Goal: Register for event/course

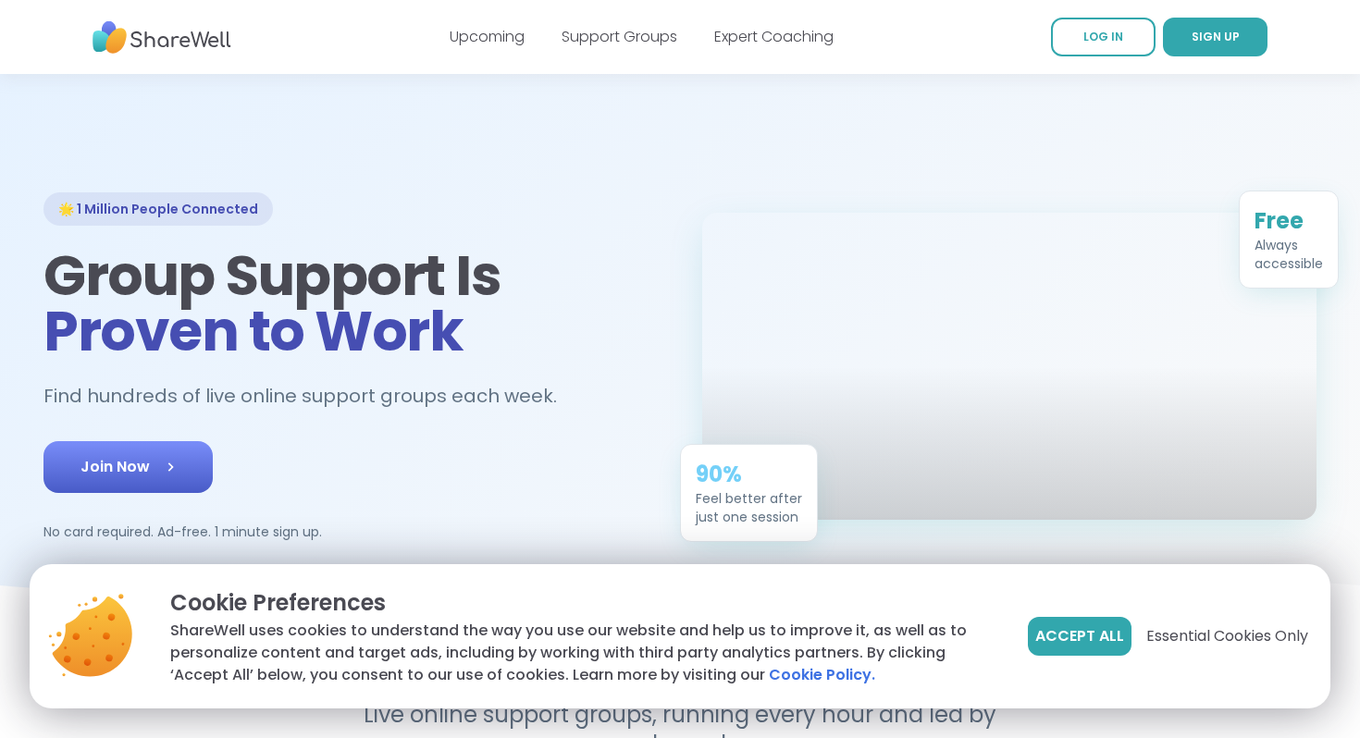
click at [182, 473] on link "Join Now" at bounding box center [127, 467] width 169 height 52
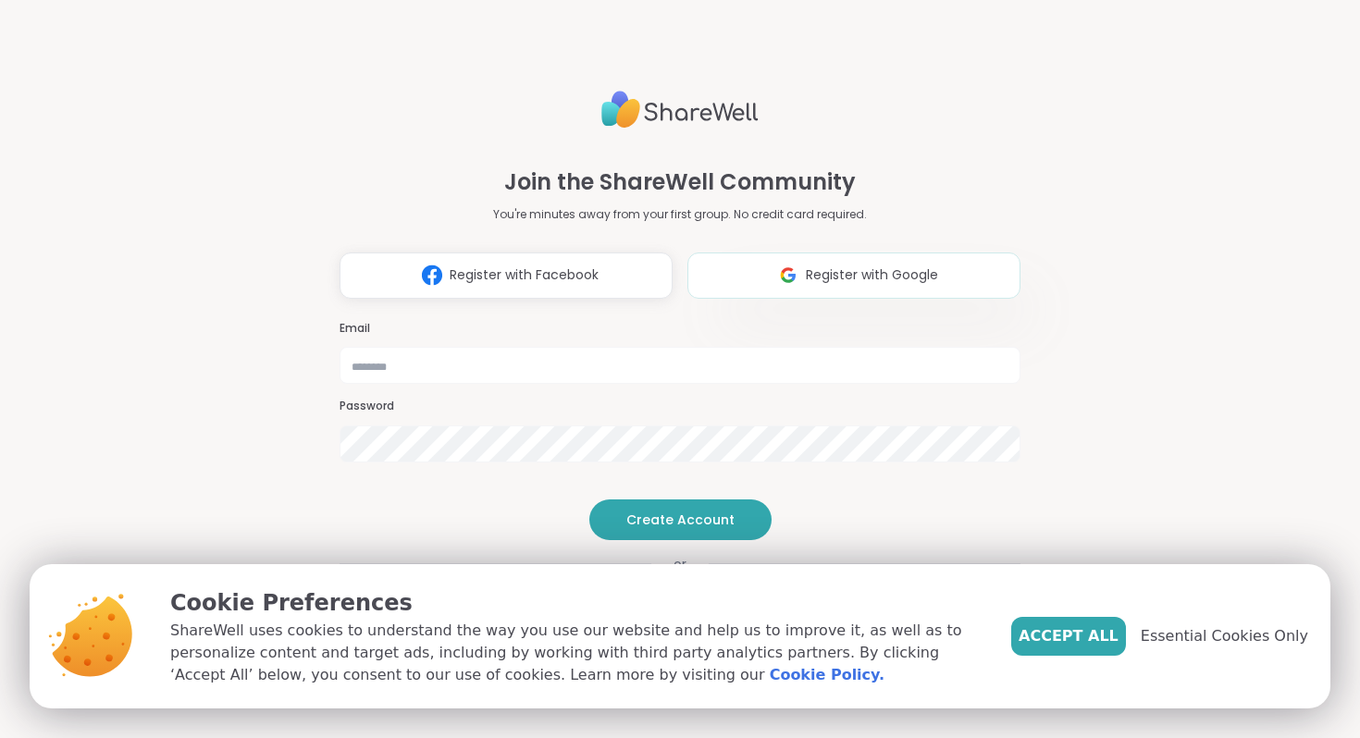
click at [799, 258] on img at bounding box center [787, 275] width 35 height 34
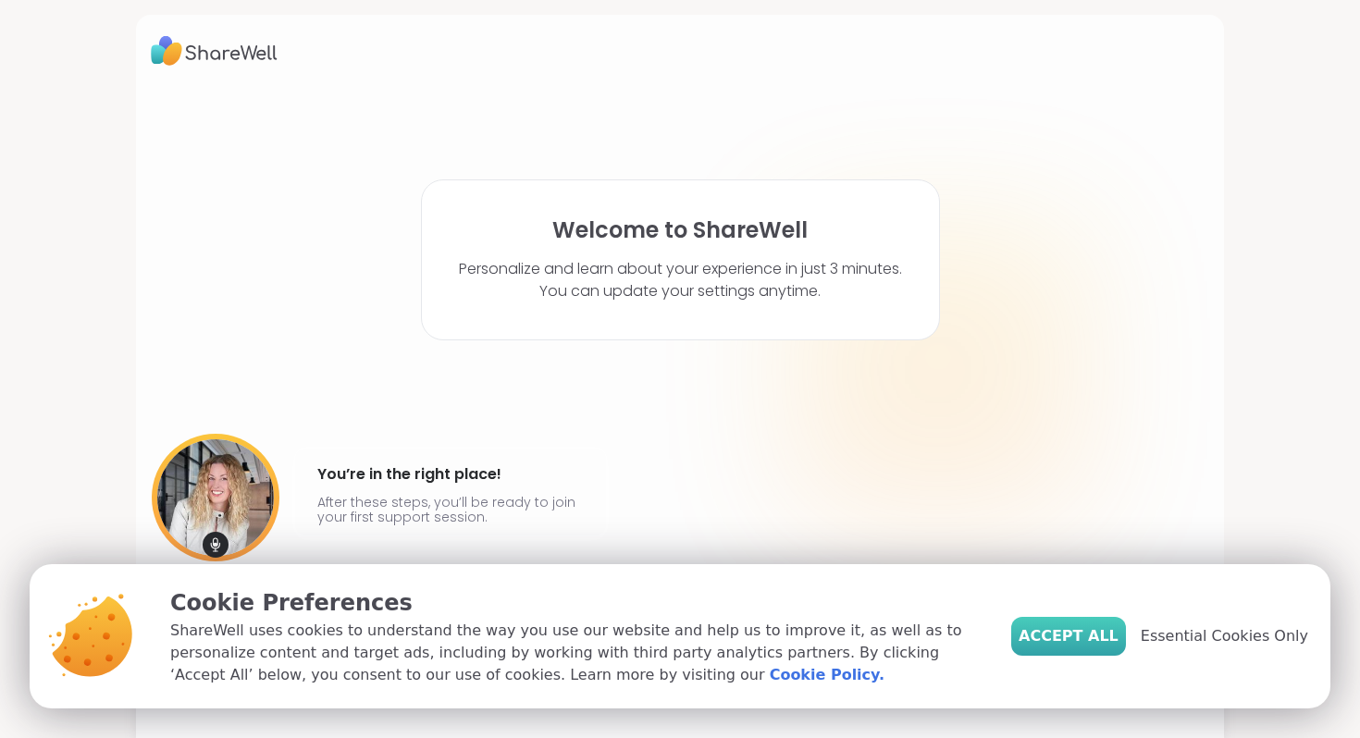
click at [1091, 638] on span "Accept All" at bounding box center [1068, 636] width 100 height 22
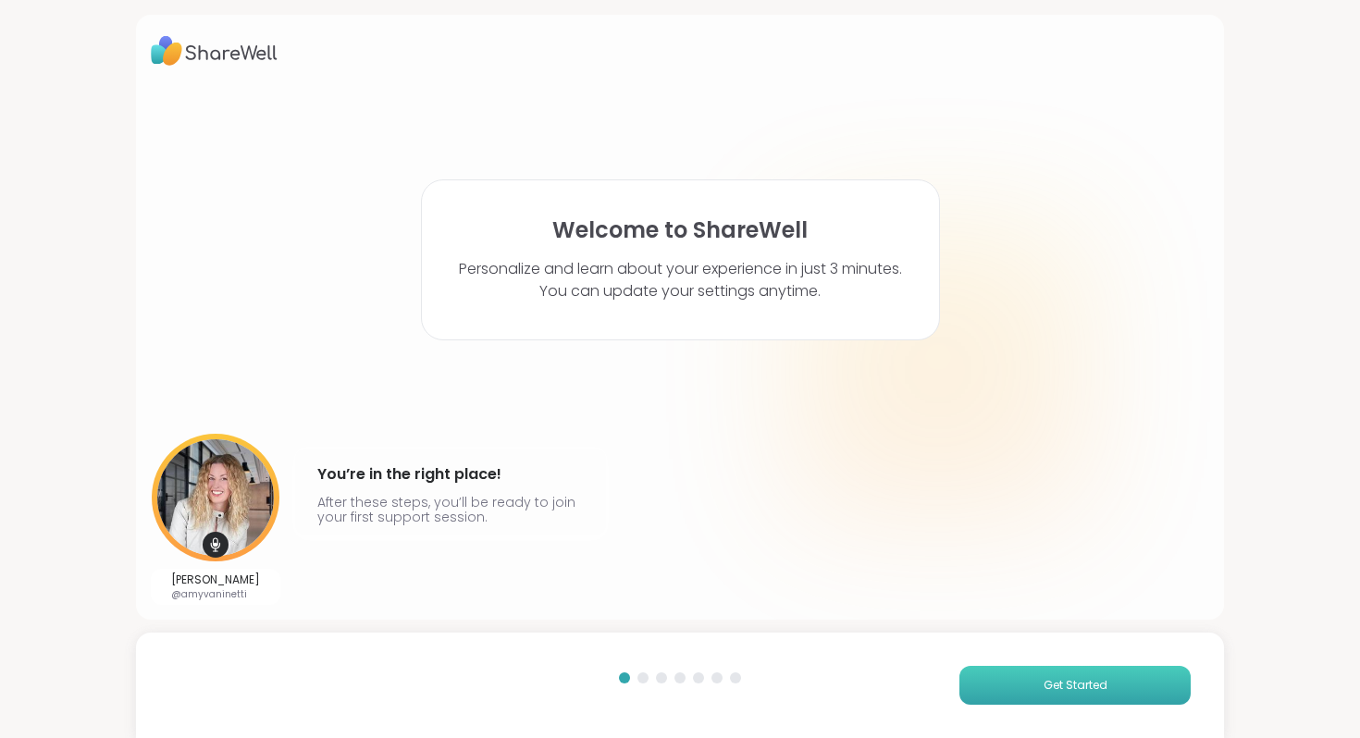
click at [1059, 672] on button "Get Started" at bounding box center [1074, 685] width 231 height 39
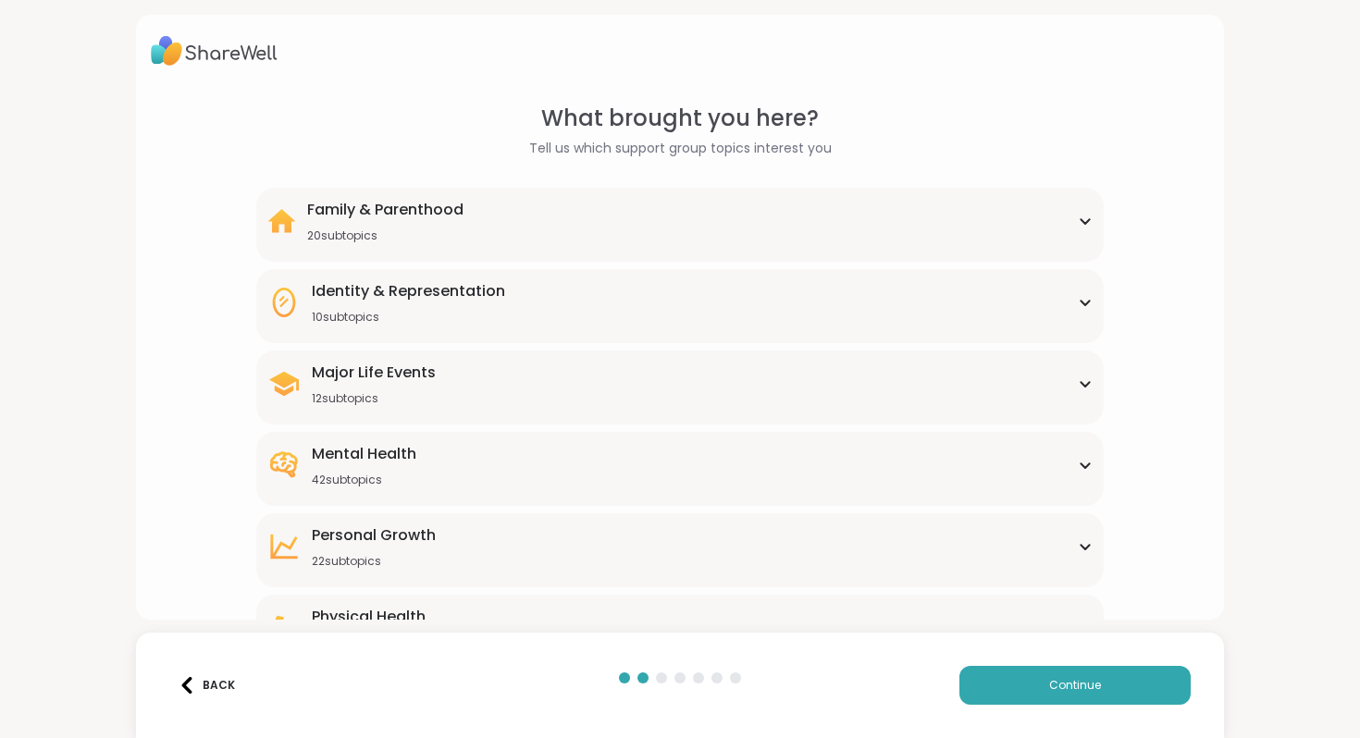
click at [727, 205] on div "Family & Parenthood 20 subtopics" at bounding box center [679, 221] width 824 height 44
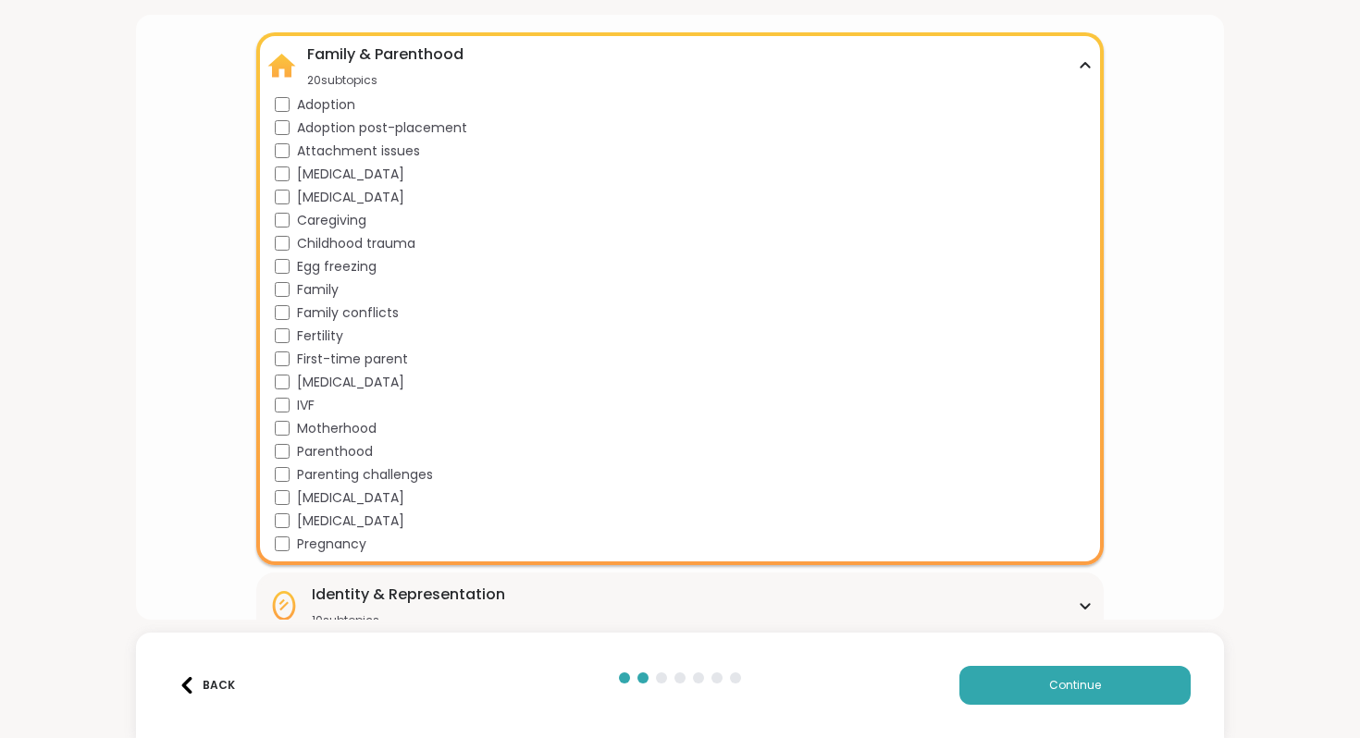
scroll to position [156, 0]
click at [338, 55] on div "Family & Parenthood" at bounding box center [385, 54] width 156 height 22
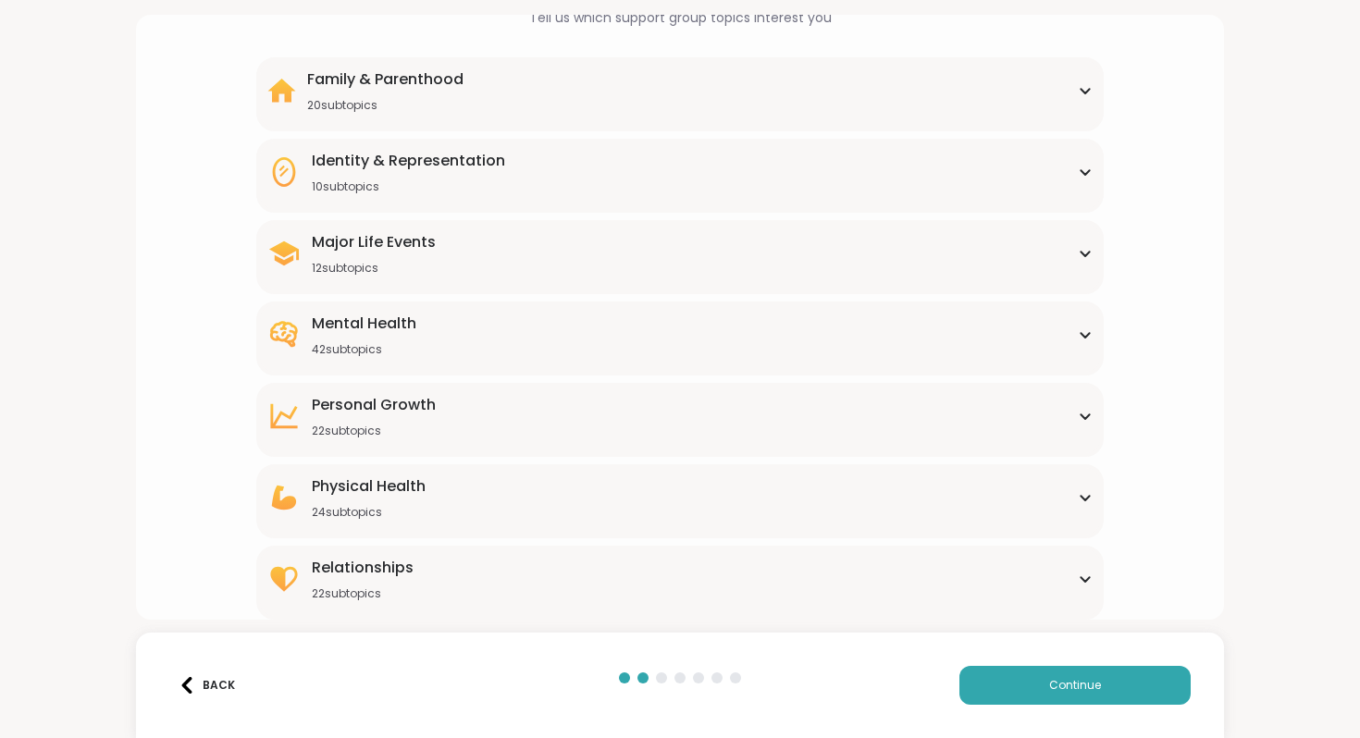
click at [509, 335] on div "Mental Health 42 subtopics" at bounding box center [679, 335] width 824 height 44
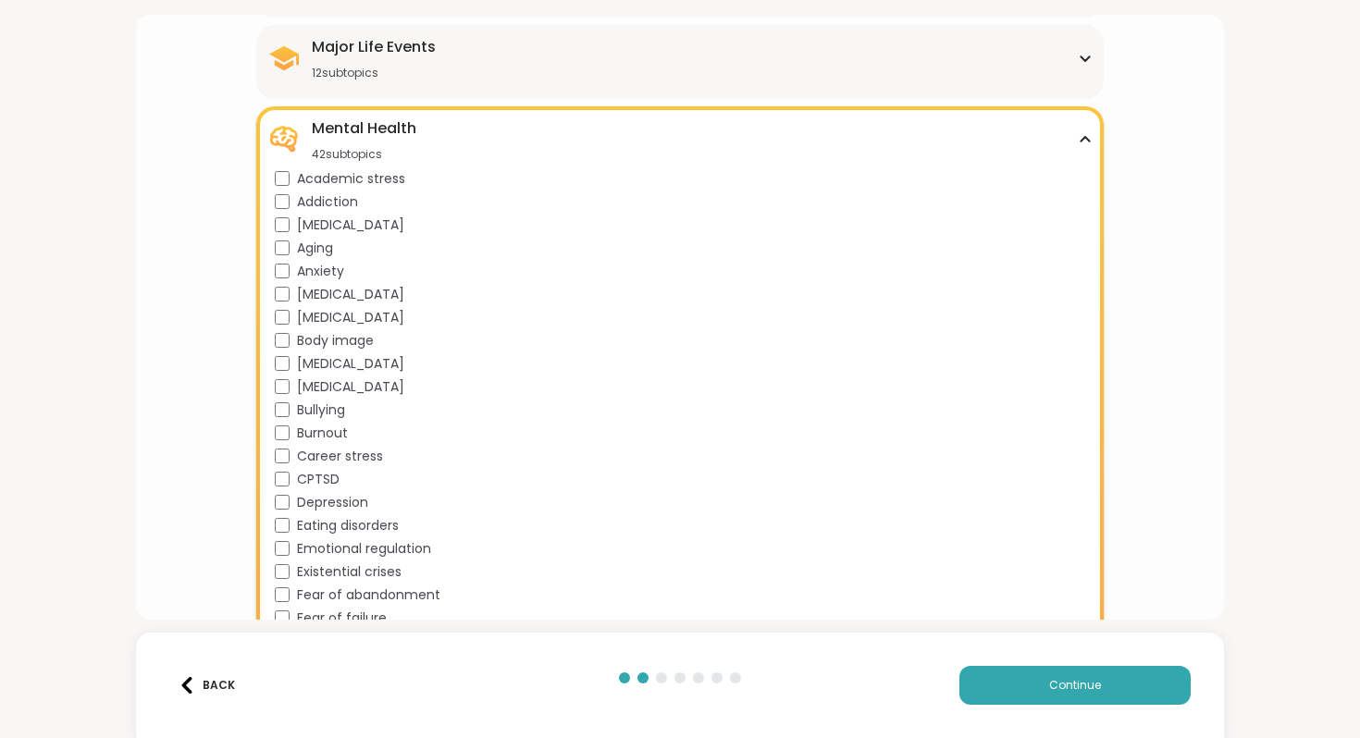
scroll to position [331, 0]
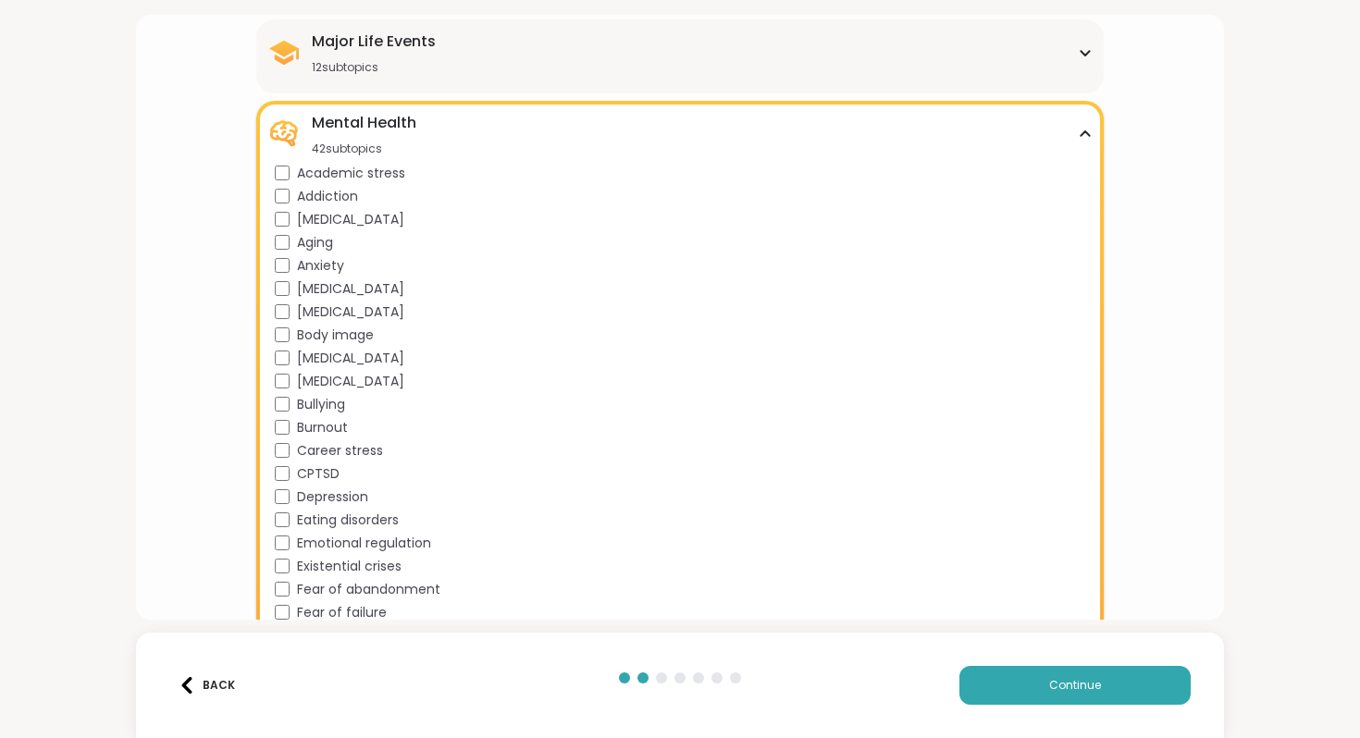
click at [307, 166] on span "Academic stress" at bounding box center [351, 173] width 108 height 19
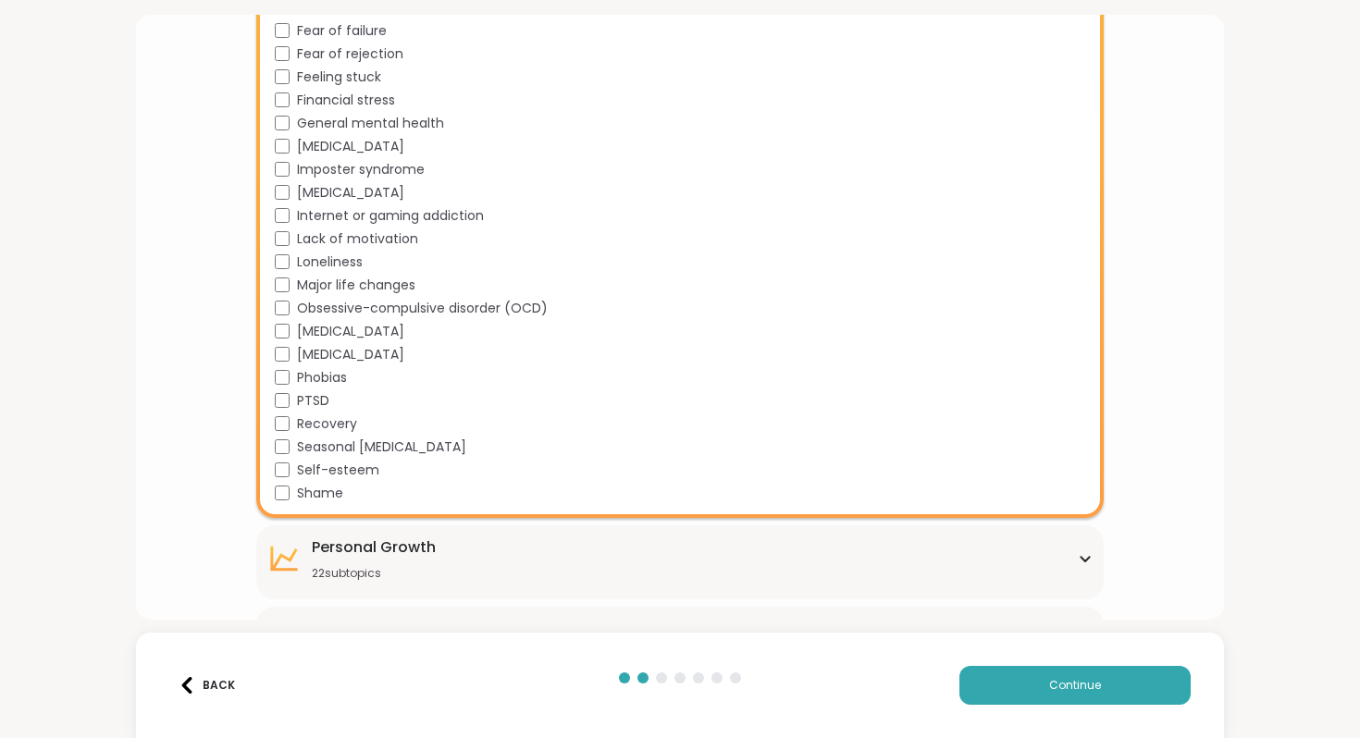
scroll to position [914, 0]
click at [323, 447] on span "Seasonal [MEDICAL_DATA]" at bounding box center [381, 446] width 169 height 19
click at [356, 449] on span "Seasonal [MEDICAL_DATA]" at bounding box center [381, 446] width 169 height 19
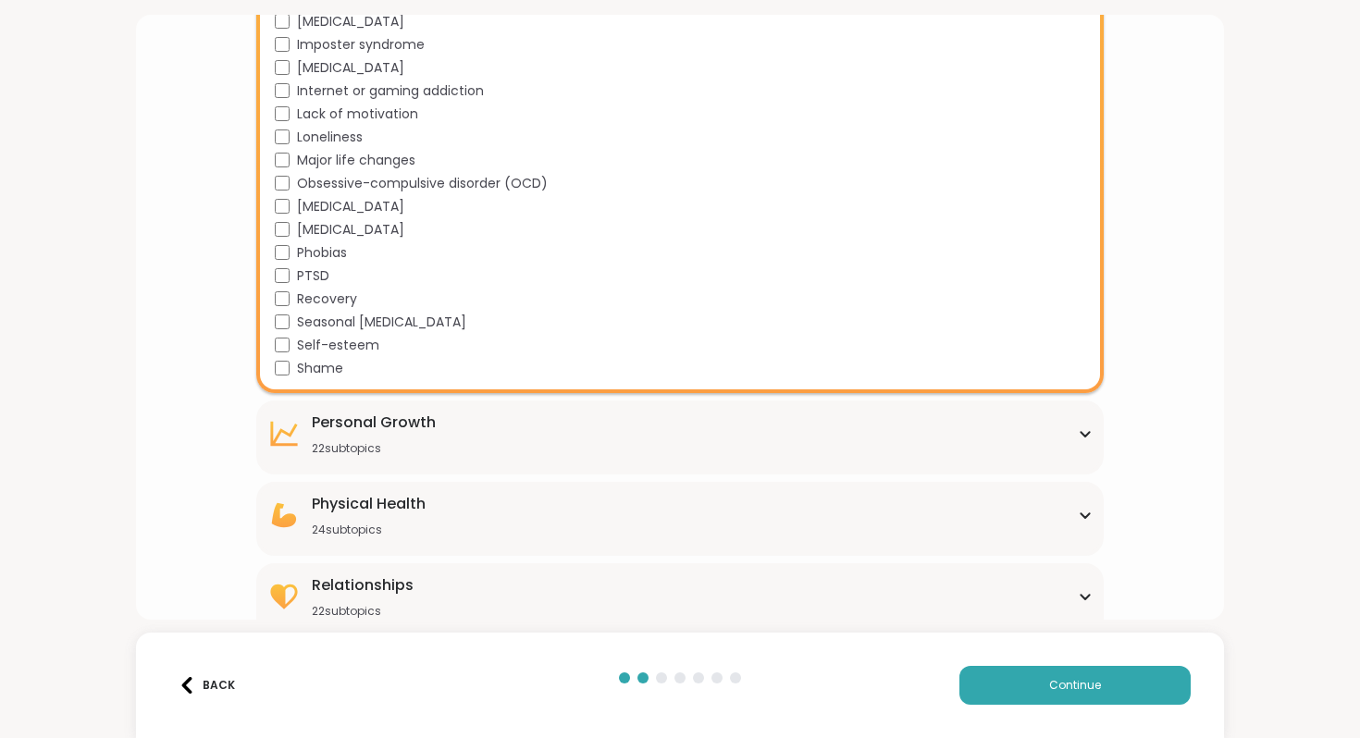
scroll to position [1055, 0]
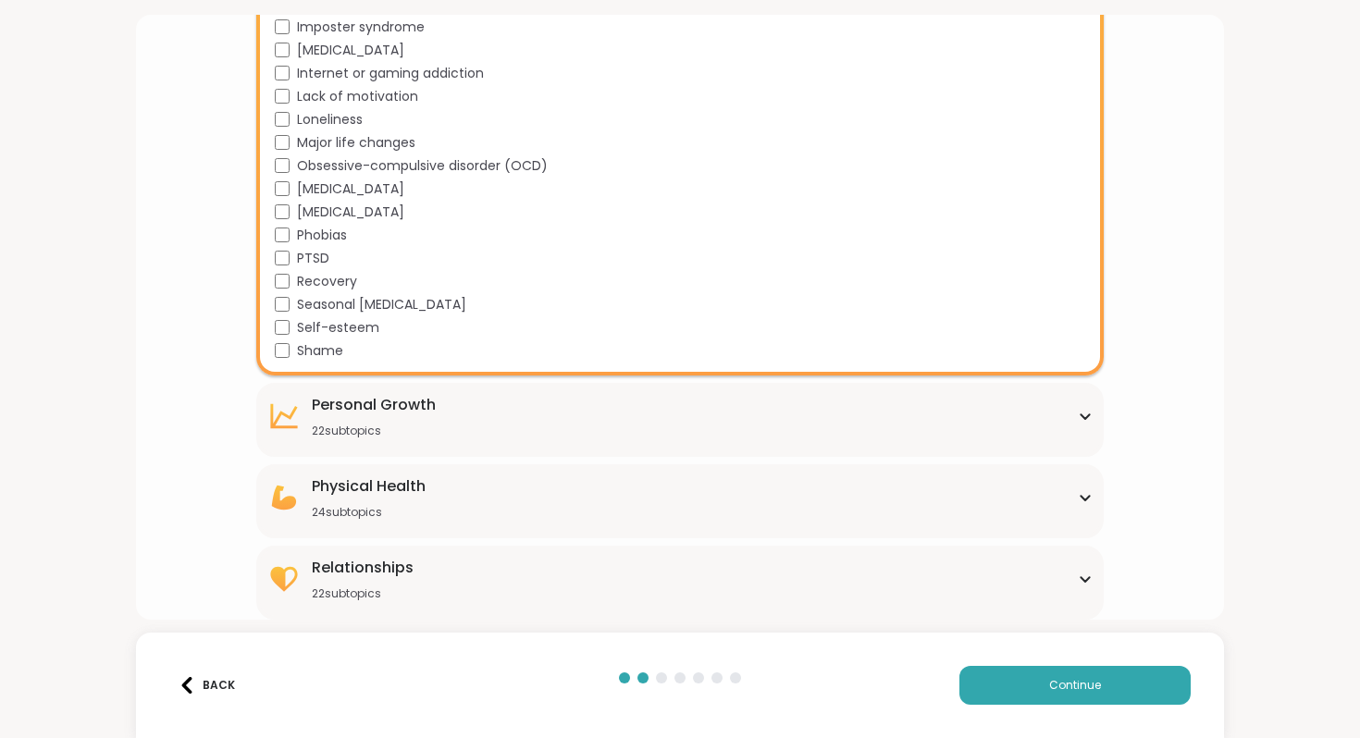
click at [485, 414] on div "[MEDICAL_DATA] 22 subtopics" at bounding box center [679, 416] width 824 height 44
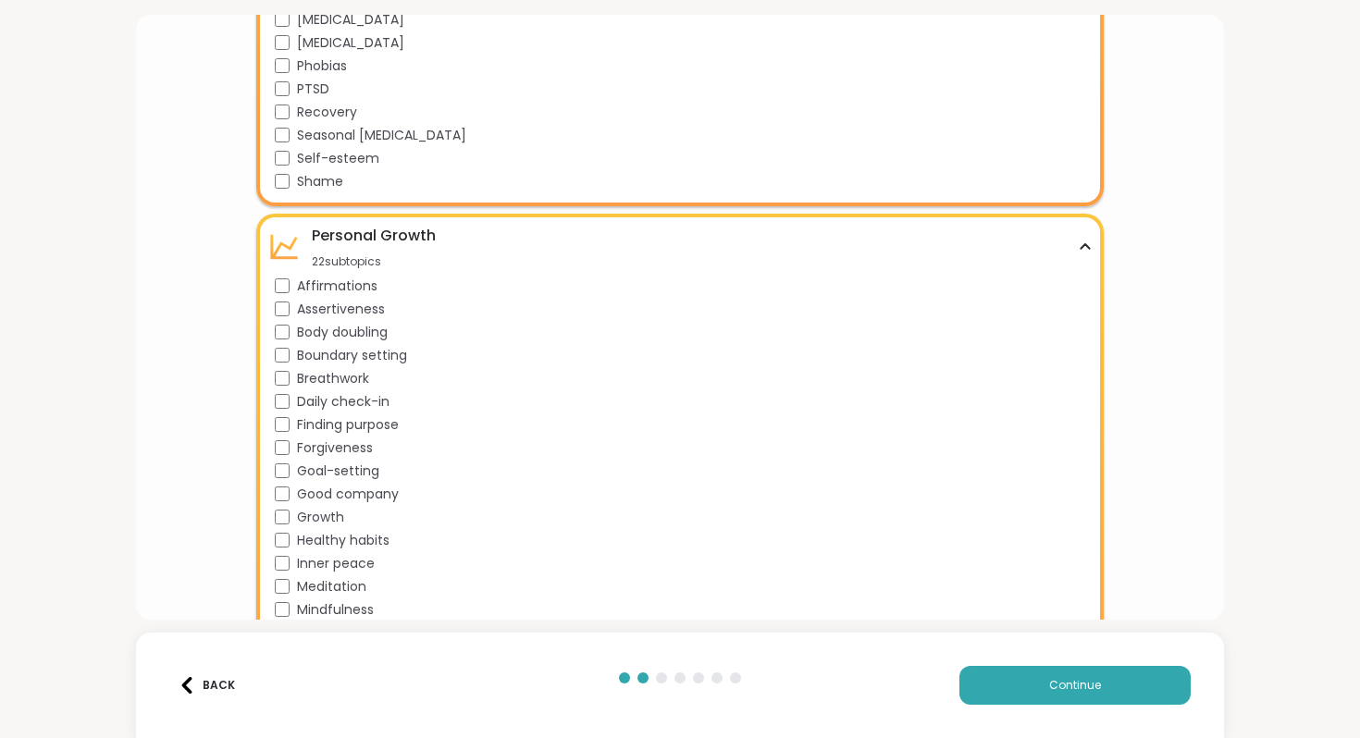
scroll to position [1231, 0]
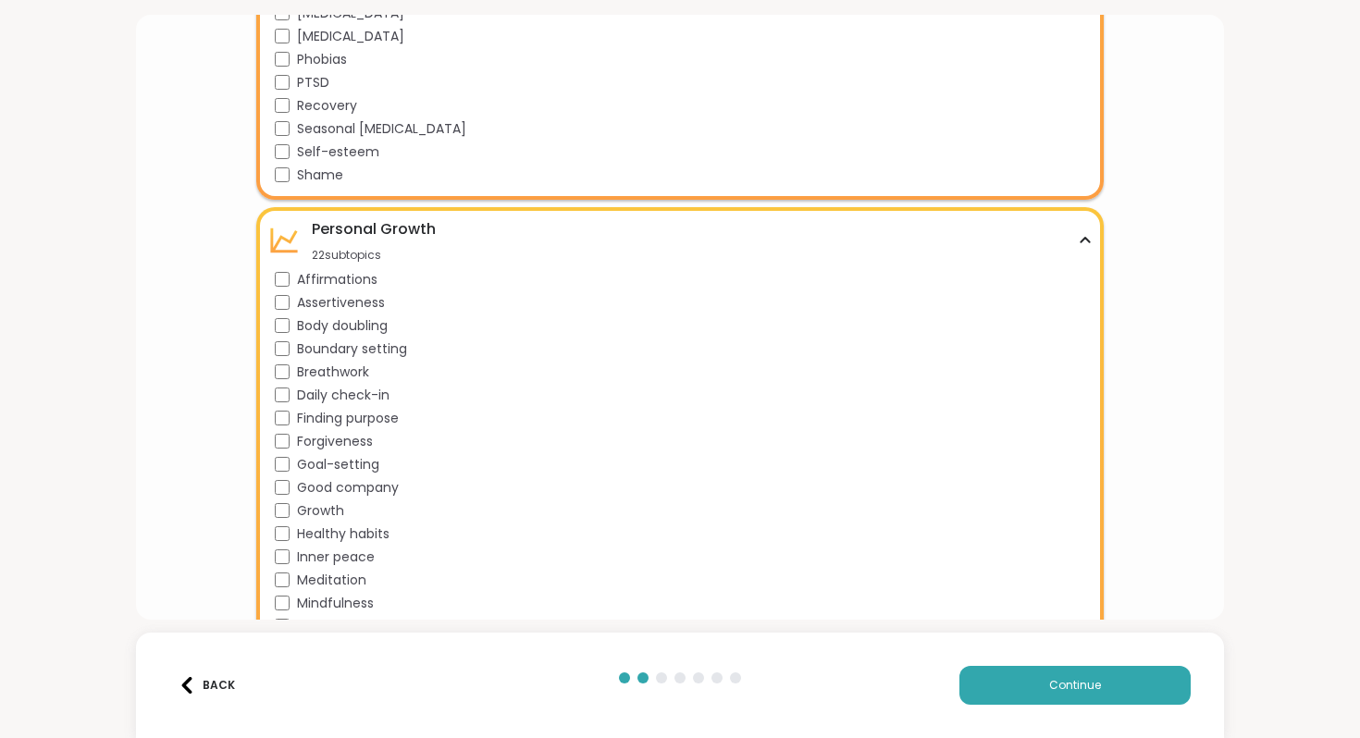
click at [310, 280] on span "Affirmations" at bounding box center [337, 279] width 80 height 19
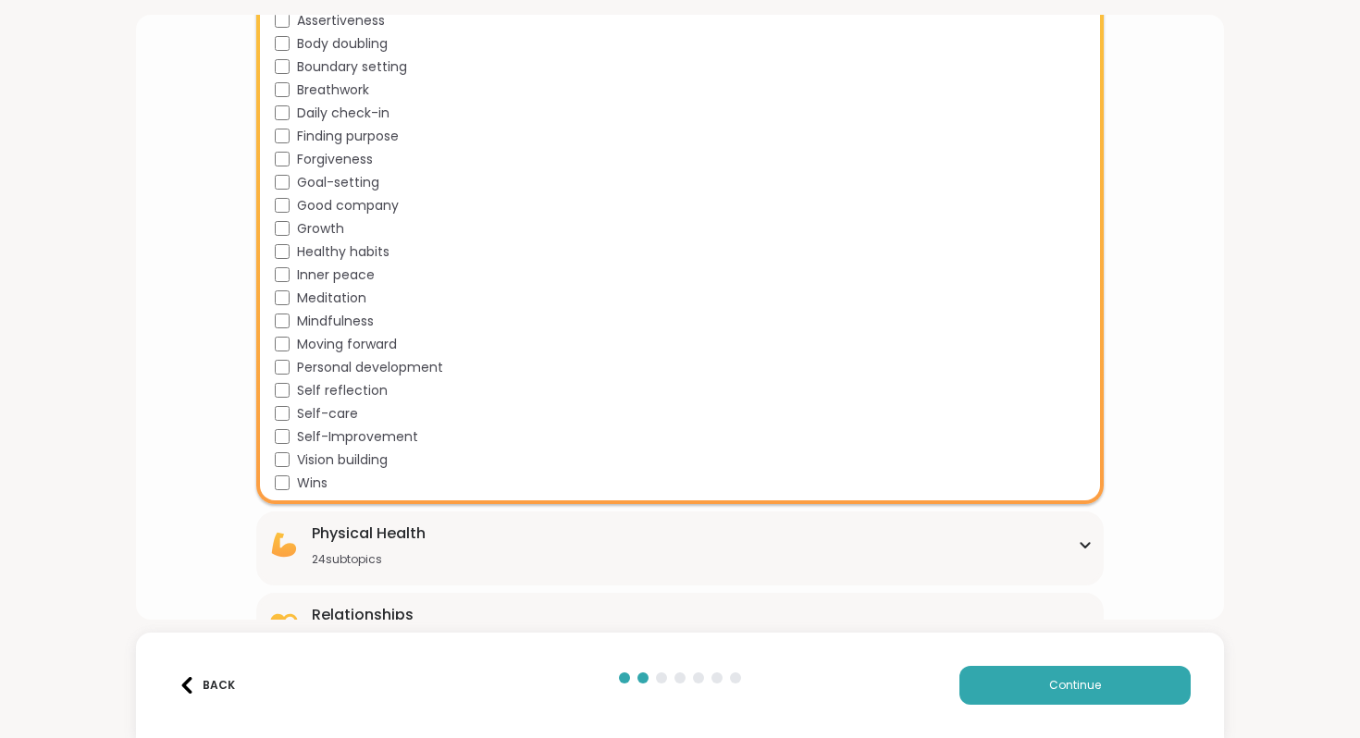
scroll to position [1550, 0]
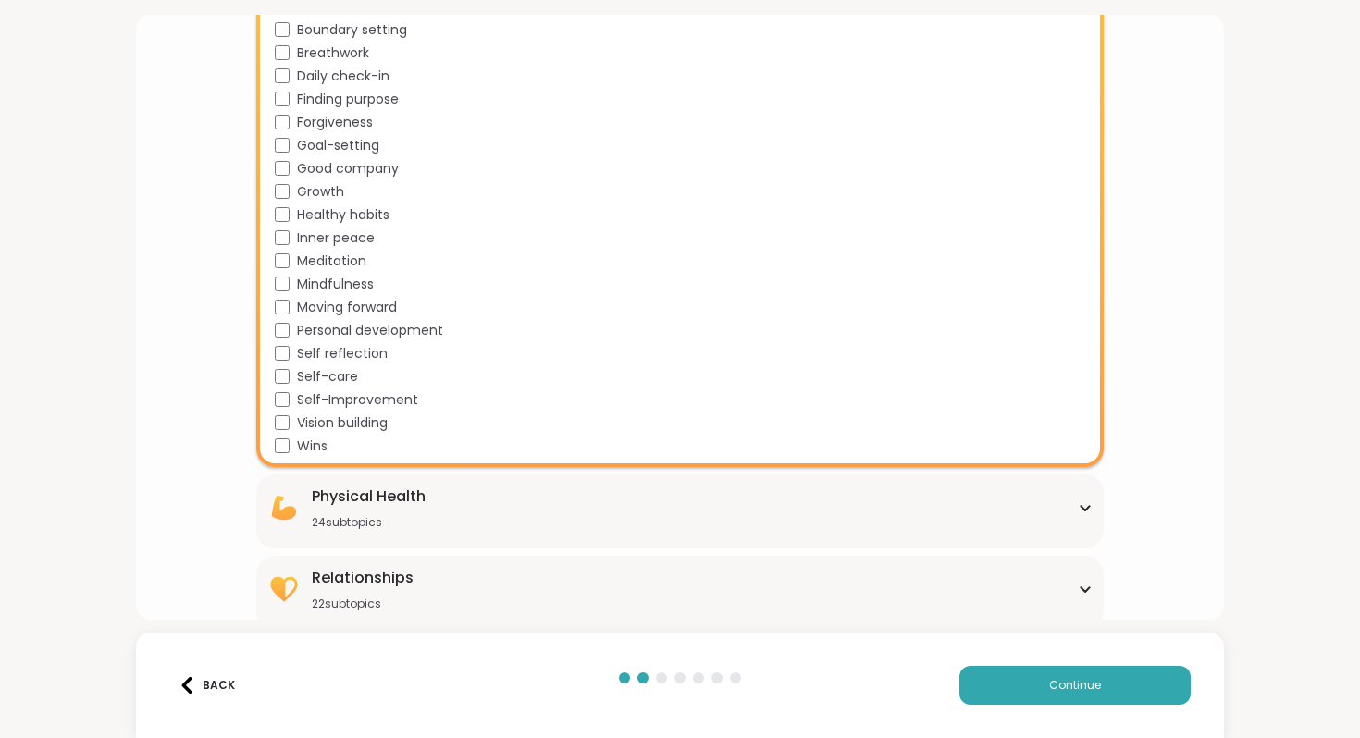
click at [316, 378] on span "Self-care" at bounding box center [327, 376] width 61 height 19
click at [316, 358] on span "Self reflection" at bounding box center [342, 353] width 91 height 19
click at [326, 329] on span "Personal development" at bounding box center [370, 330] width 146 height 19
click at [326, 399] on span "Self-Improvement" at bounding box center [357, 399] width 121 height 19
click at [324, 423] on span "Vision building" at bounding box center [342, 422] width 91 height 19
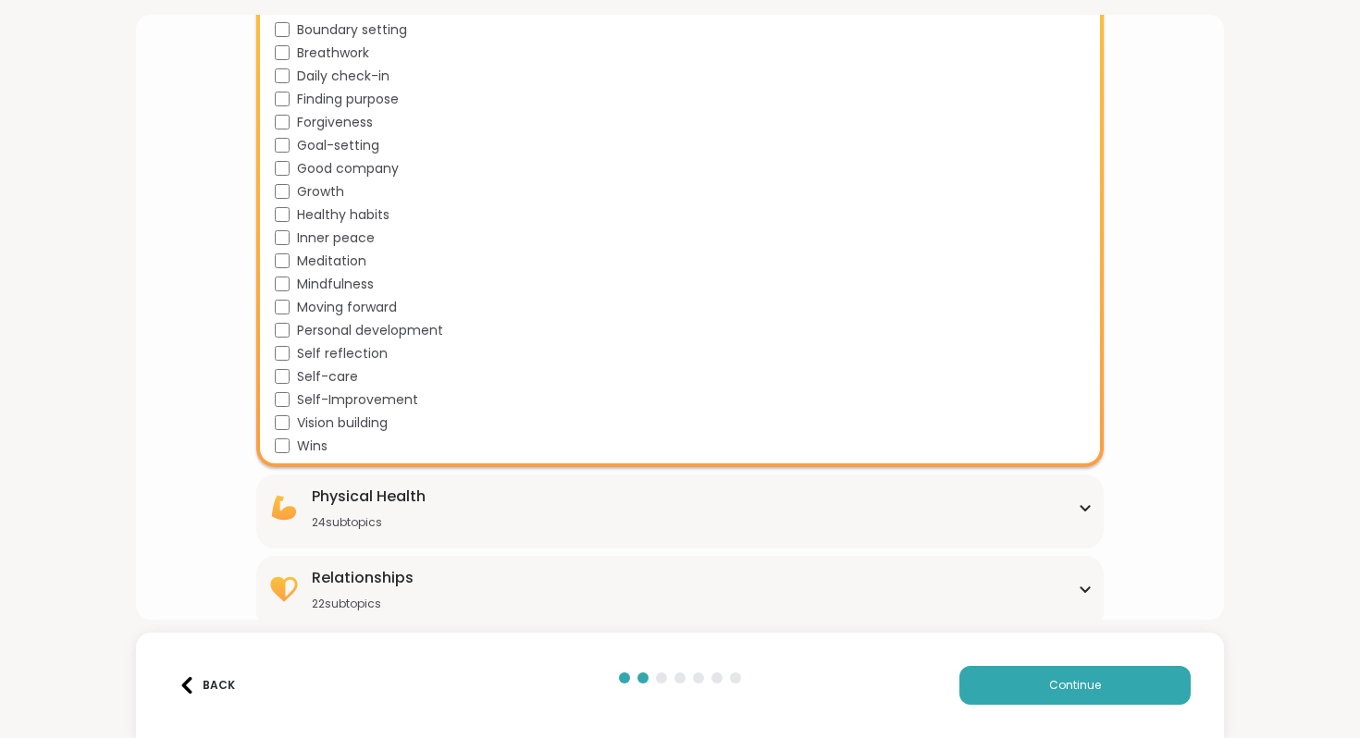
click at [335, 285] on span "Mindfulness" at bounding box center [335, 284] width 77 height 19
click at [337, 306] on span "Moving forward" at bounding box center [347, 307] width 100 height 19
click at [307, 124] on span "Forgiveness" at bounding box center [335, 122] width 76 height 19
click at [304, 146] on span "Goal-setting" at bounding box center [338, 145] width 82 height 19
click at [372, 515] on div "24 subtopics" at bounding box center [369, 522] width 114 height 15
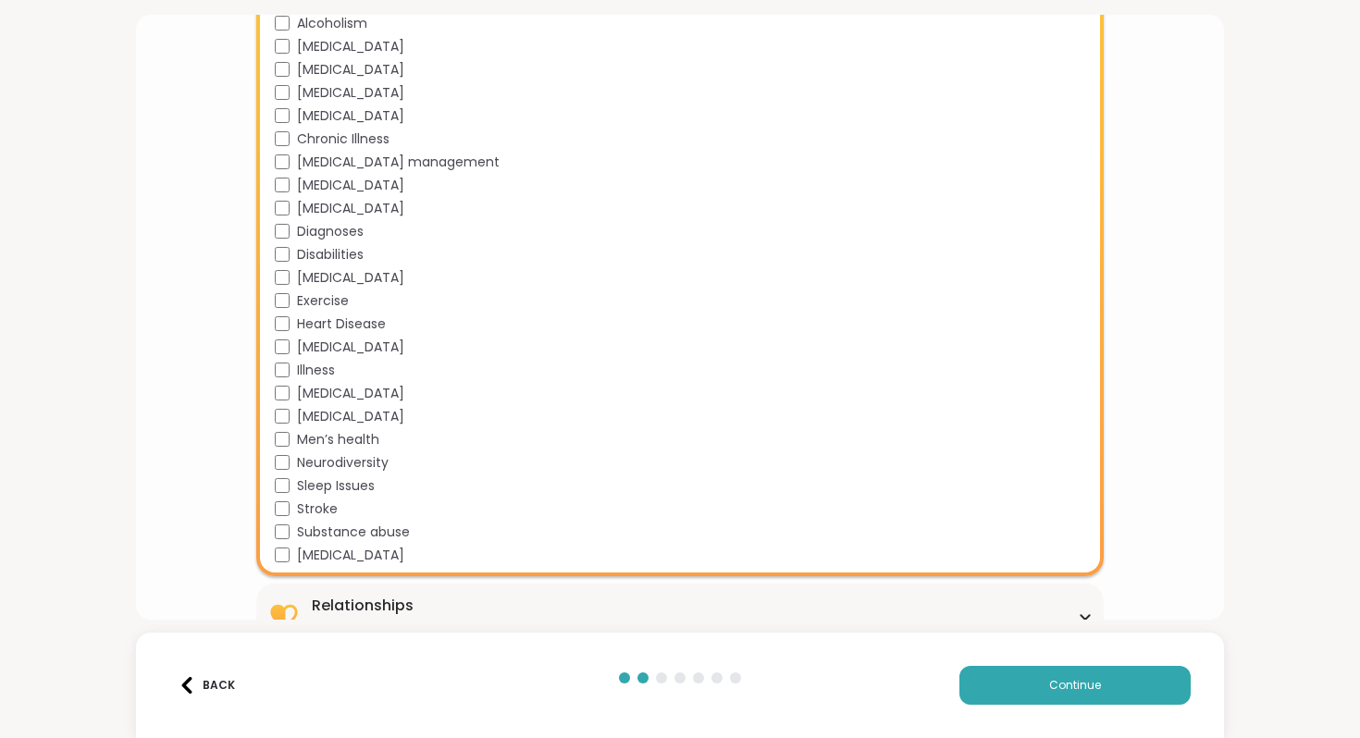
scroll to position [2076, 0]
click at [382, 606] on div "Relationships" at bounding box center [363, 604] width 102 height 22
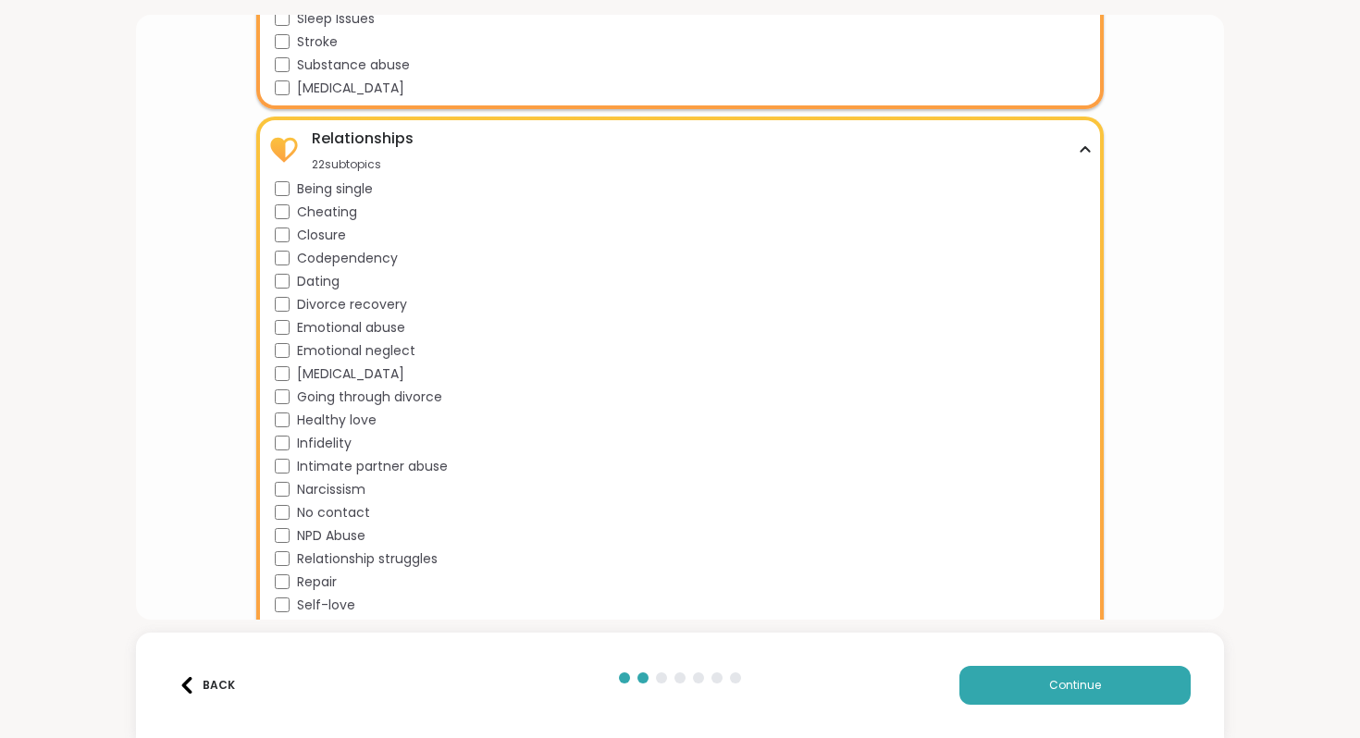
scroll to position [2544, 0]
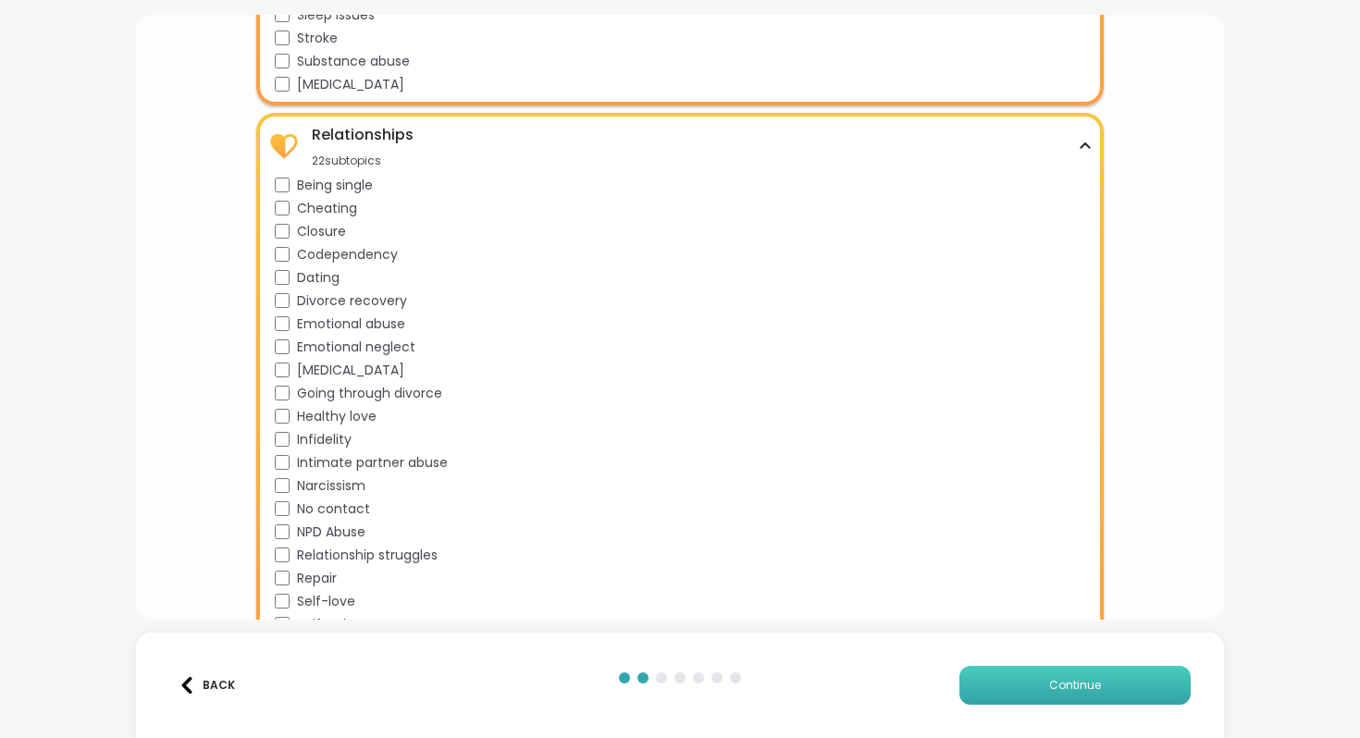
click at [1034, 684] on button "Continue" at bounding box center [1074, 685] width 231 height 39
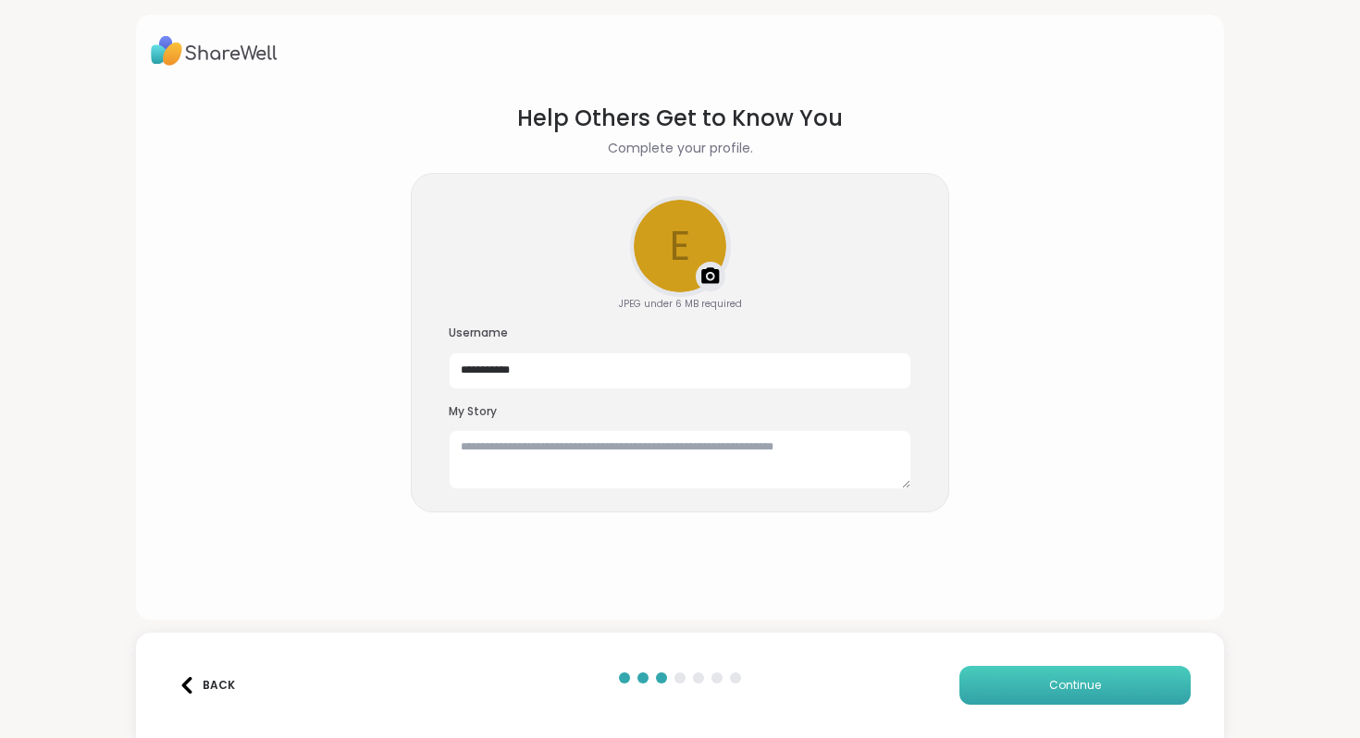
scroll to position [0, 0]
click at [585, 380] on input "**********" at bounding box center [680, 370] width 462 height 37
type input "*"
click at [562, 455] on textarea "To enrich screen reader interactions, please activate Accessibility in Grammarl…" at bounding box center [680, 459] width 462 height 59
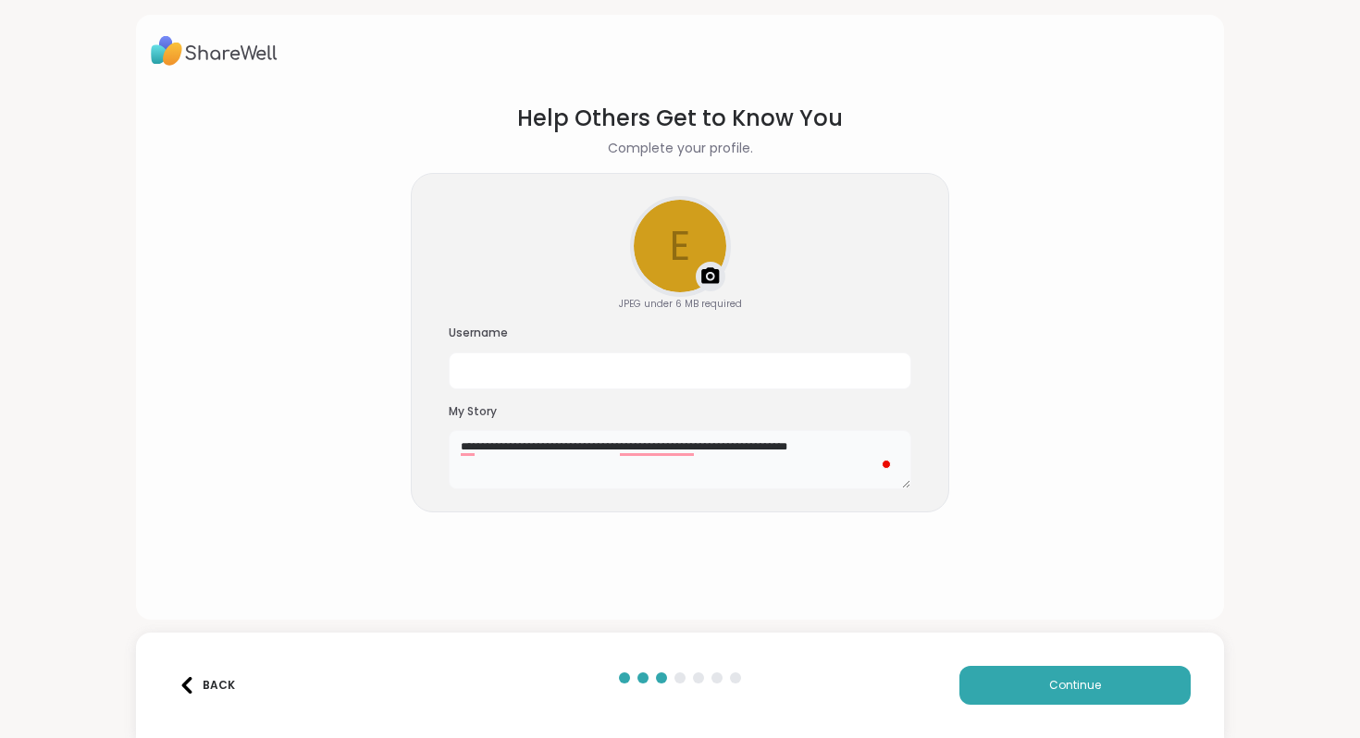
type textarea "**********"
click at [550, 376] on input "text" at bounding box center [680, 370] width 462 height 37
click at [595, 378] on input "text" at bounding box center [680, 370] width 462 height 37
click at [467, 374] on input "**" at bounding box center [680, 370] width 462 height 37
click at [1077, 684] on span "Continue" at bounding box center [1075, 685] width 52 height 17
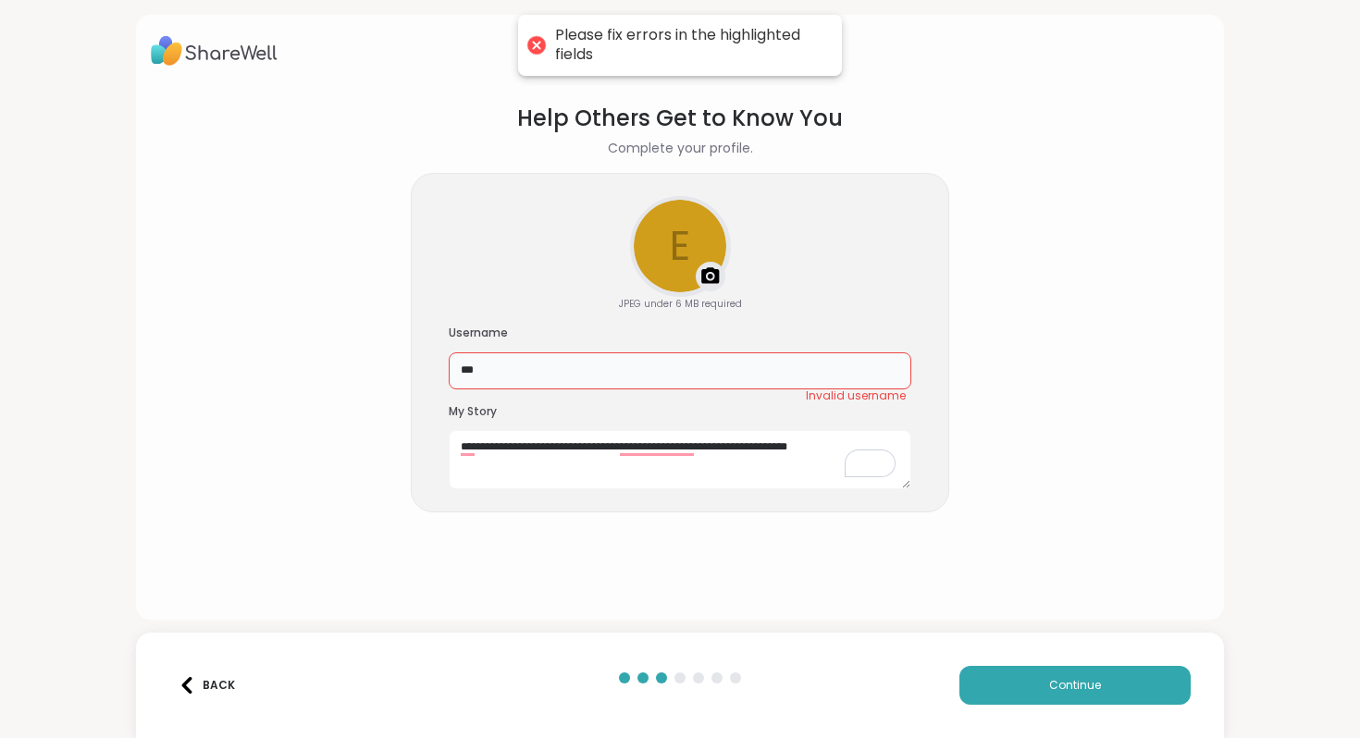
click at [649, 370] on input "***" at bounding box center [680, 370] width 462 height 37
click at [470, 376] on input "***" at bounding box center [680, 370] width 462 height 37
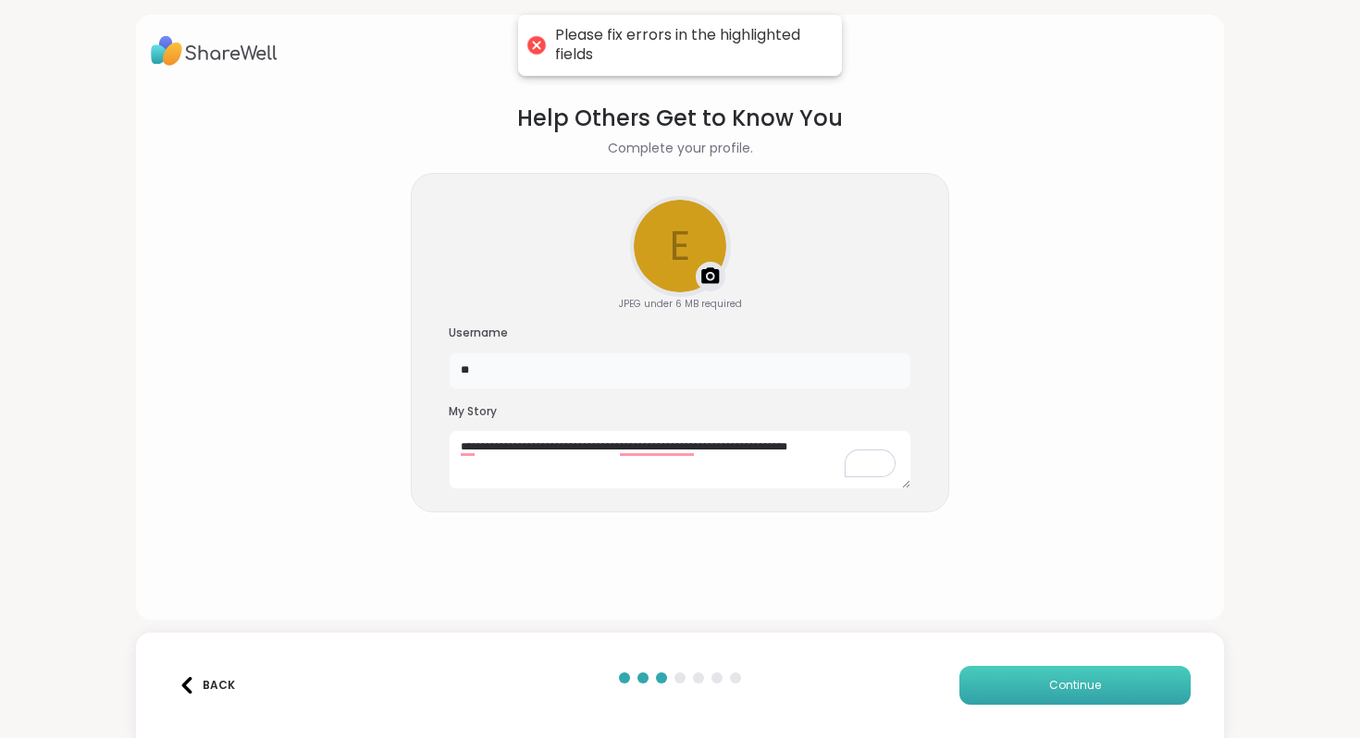
type input "**"
click at [1033, 685] on button "Continue" at bounding box center [1074, 685] width 231 height 39
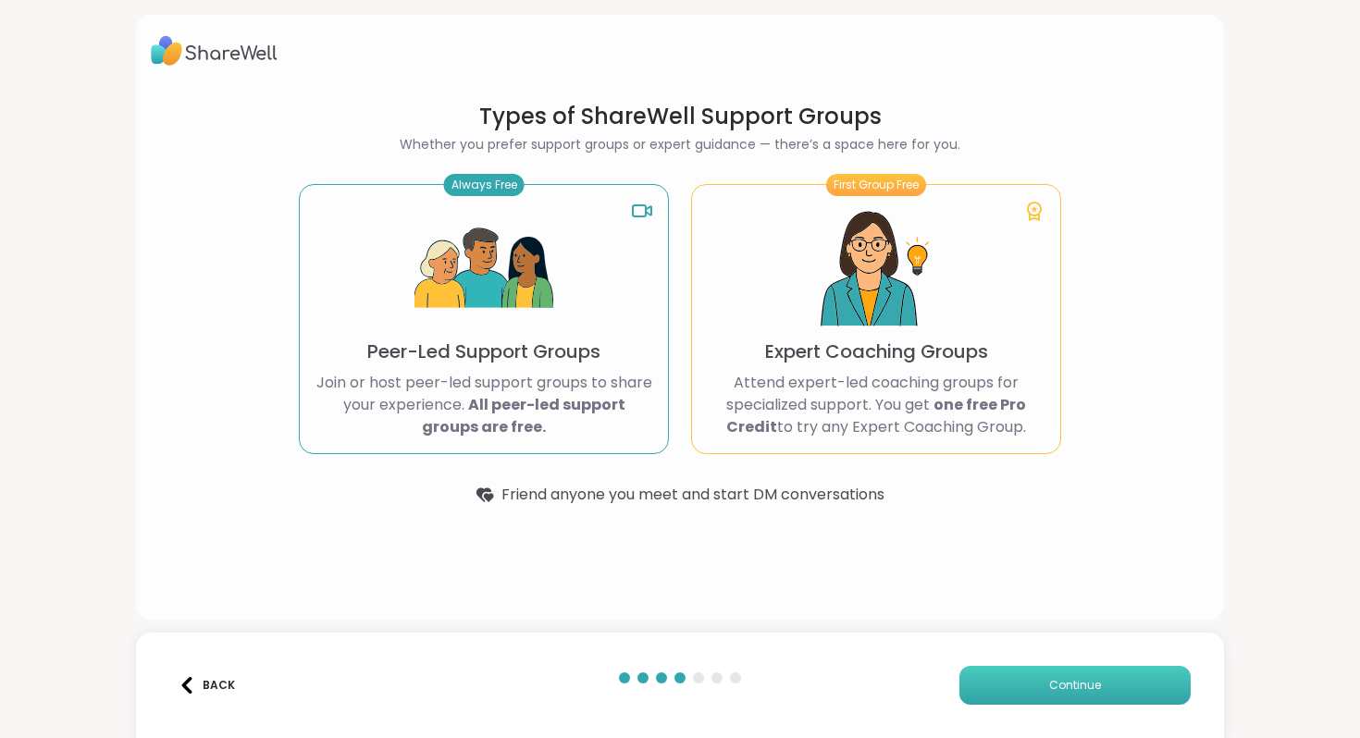
click at [1056, 685] on span "Continue" at bounding box center [1075, 685] width 52 height 17
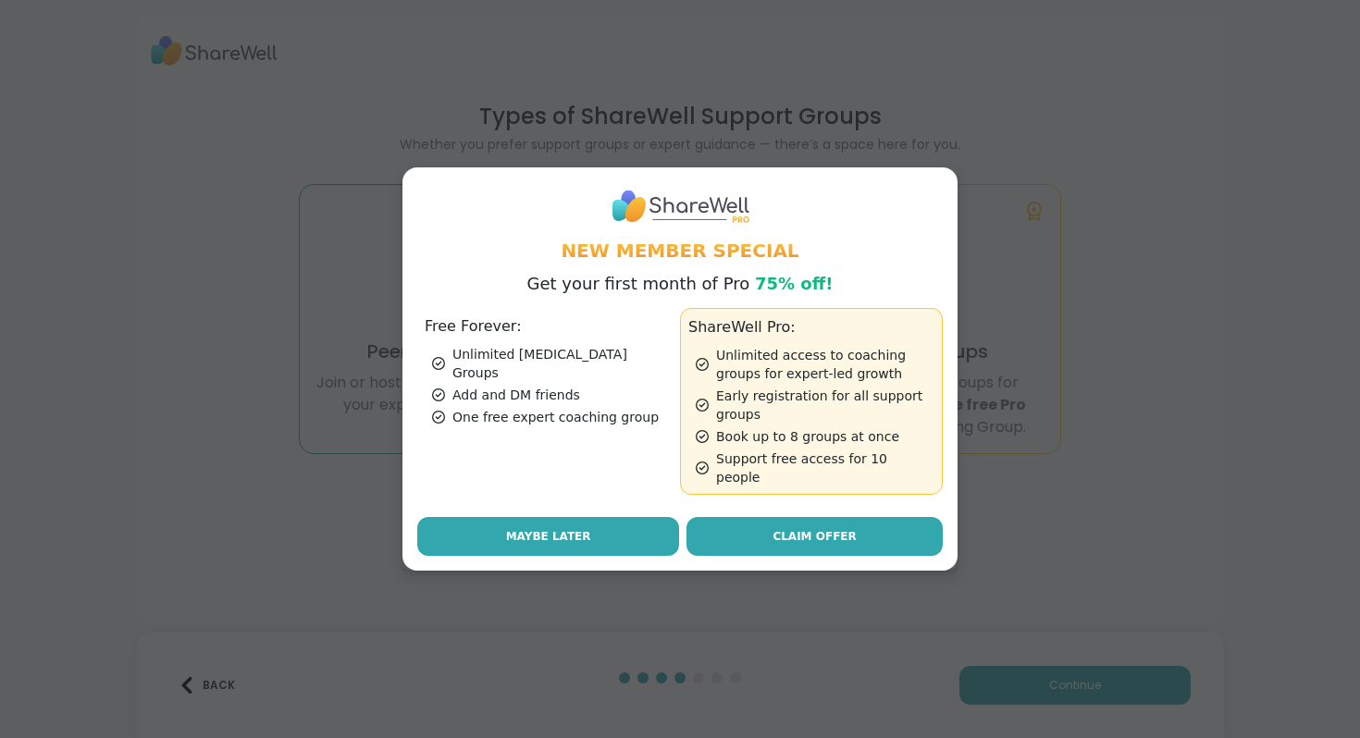
click at [610, 530] on button "Maybe Later" at bounding box center [548, 536] width 262 height 39
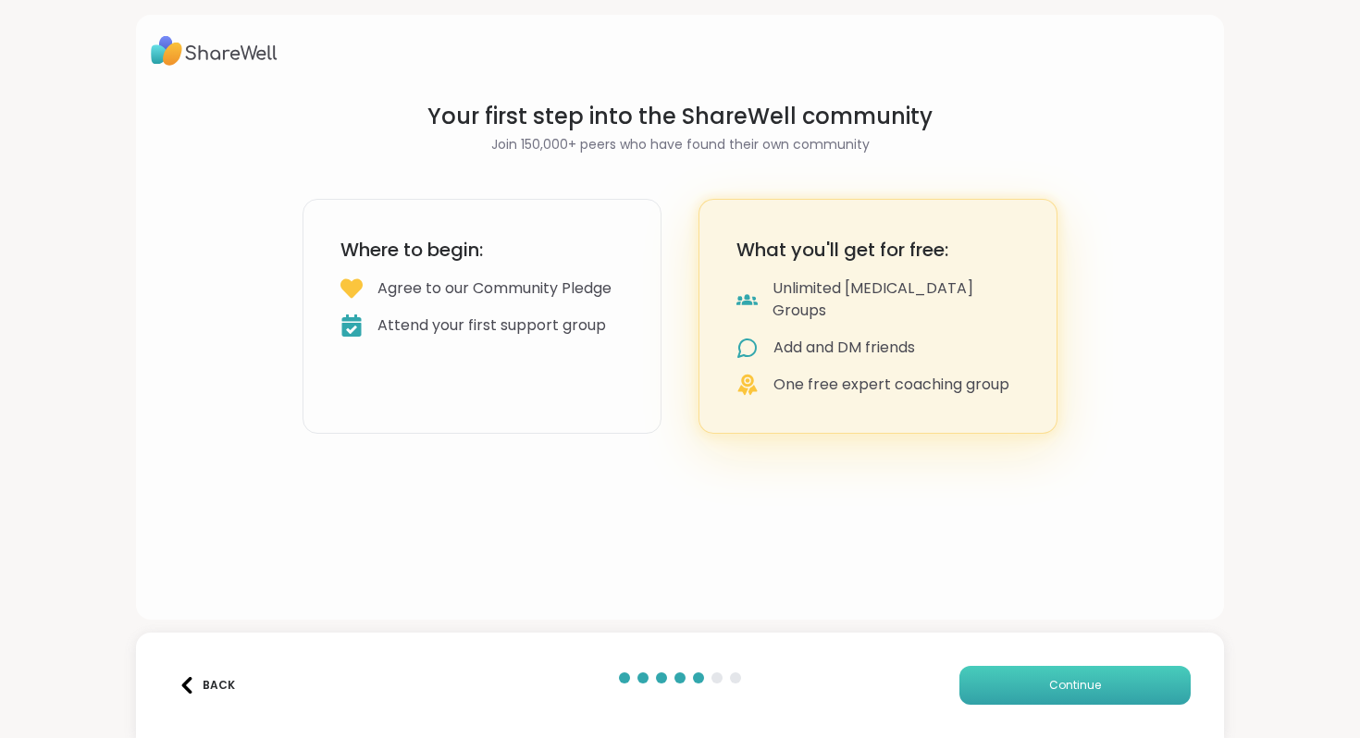
click at [1009, 684] on button "Continue" at bounding box center [1074, 685] width 231 height 39
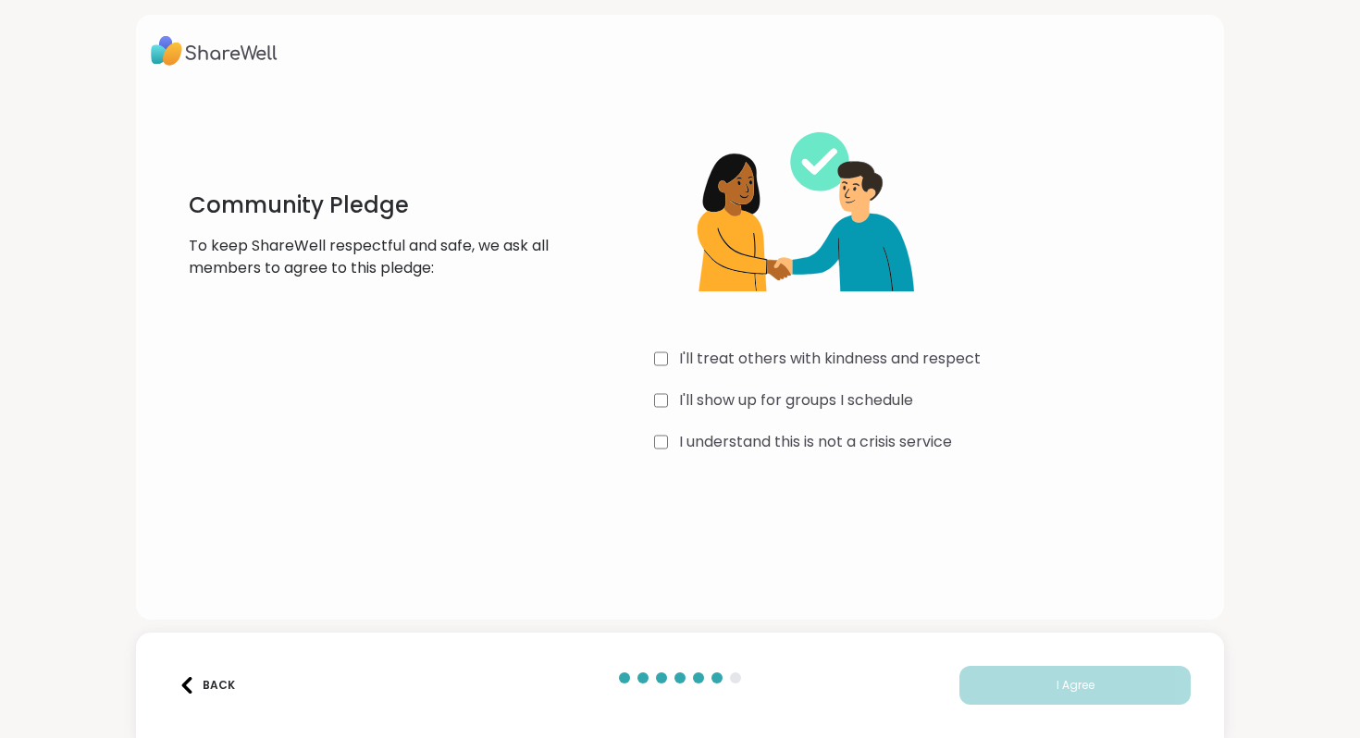
click at [726, 362] on label "I'll treat others with kindness and respect" at bounding box center [830, 359] width 302 height 22
click at [720, 392] on label "I'll show up for groups I schedule" at bounding box center [796, 400] width 234 height 22
click at [731, 425] on div "I'll treat others with kindness and respect I'll show up for groups I schedule …" at bounding box center [931, 280] width 554 height 356
click at [733, 437] on label "I understand this is not a crisis service" at bounding box center [815, 442] width 273 height 22
click at [1024, 672] on button "I Agree" at bounding box center [1074, 685] width 231 height 39
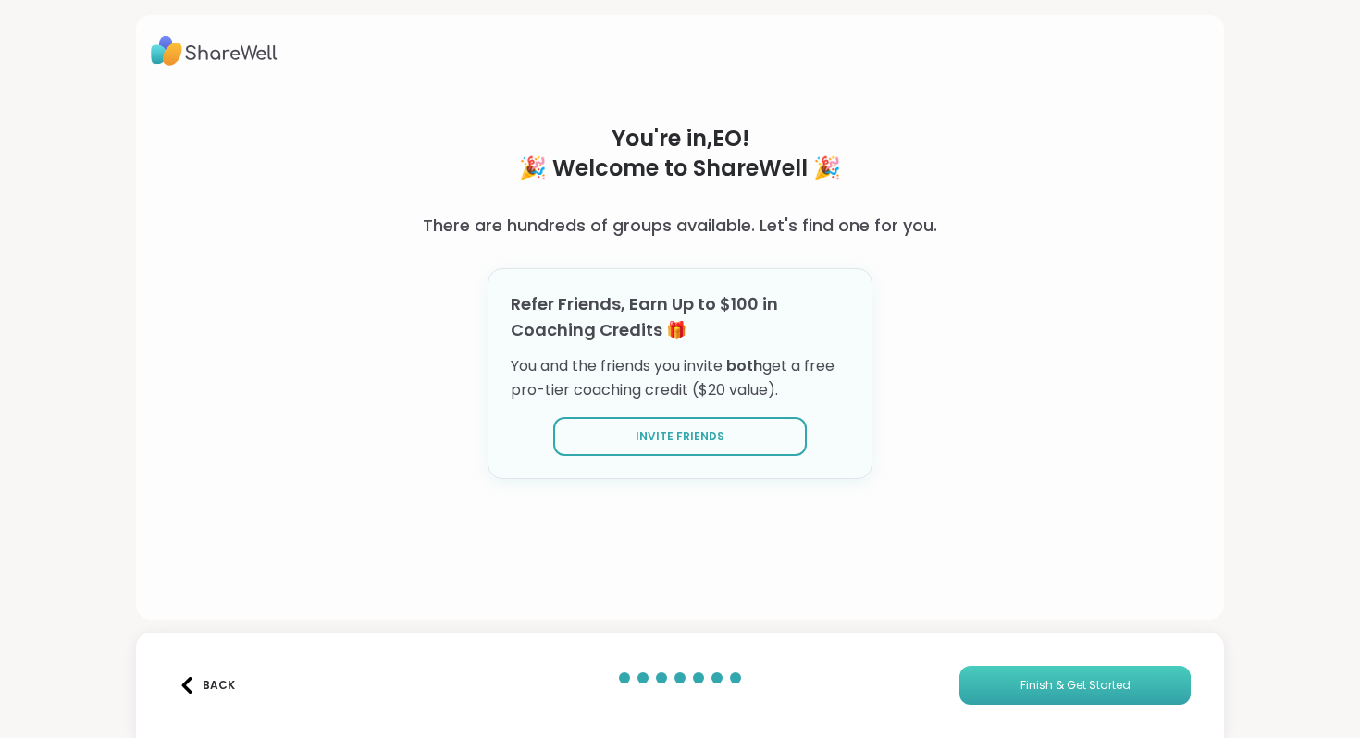
click at [1014, 681] on button "Finish & Get Started" at bounding box center [1074, 685] width 231 height 39
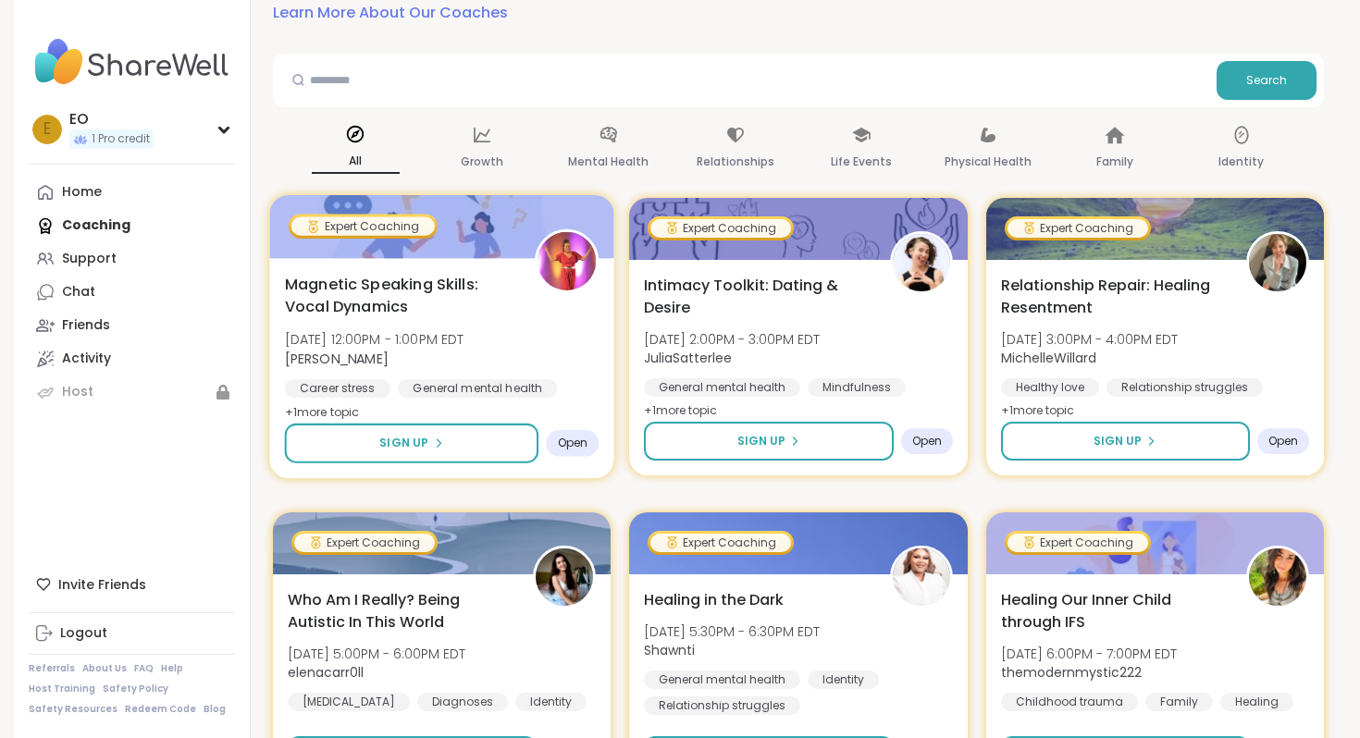
scroll to position [182, 0]
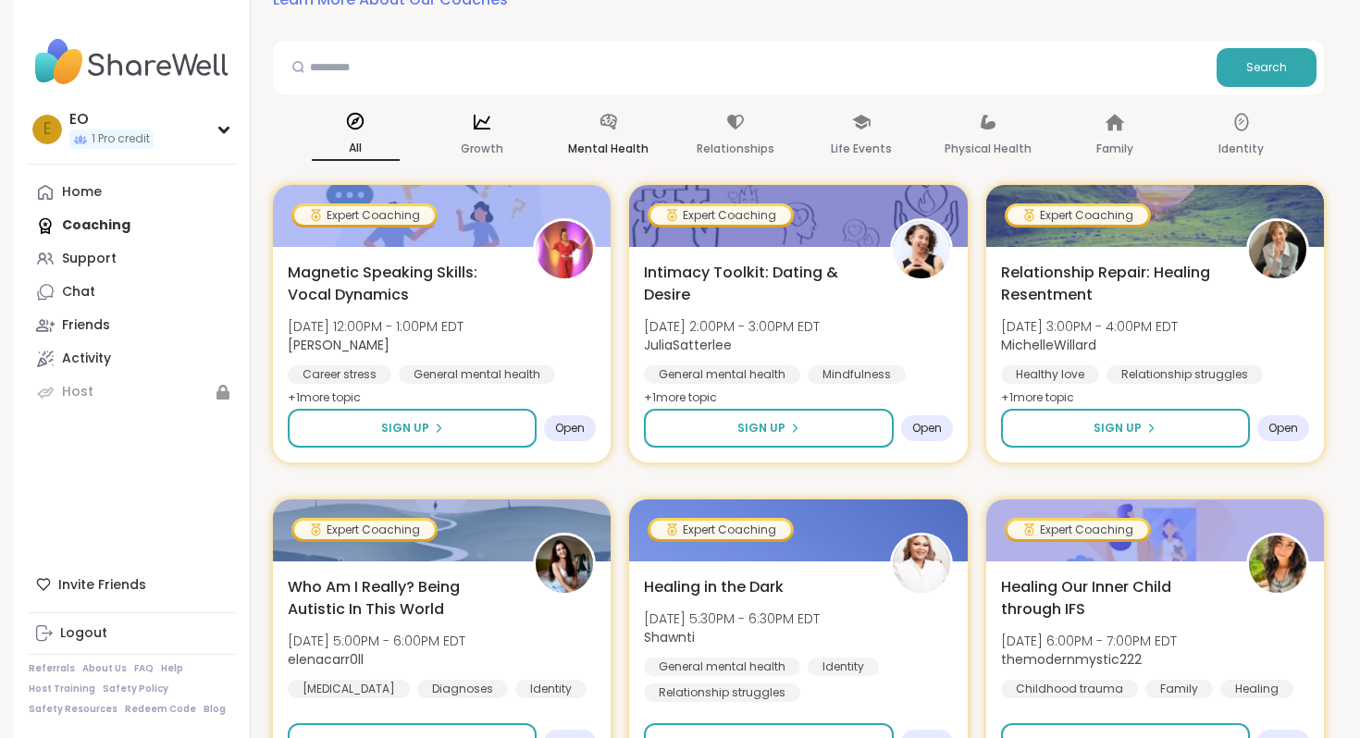
click at [622, 136] on div "Mental Health" at bounding box center [608, 136] width 88 height 68
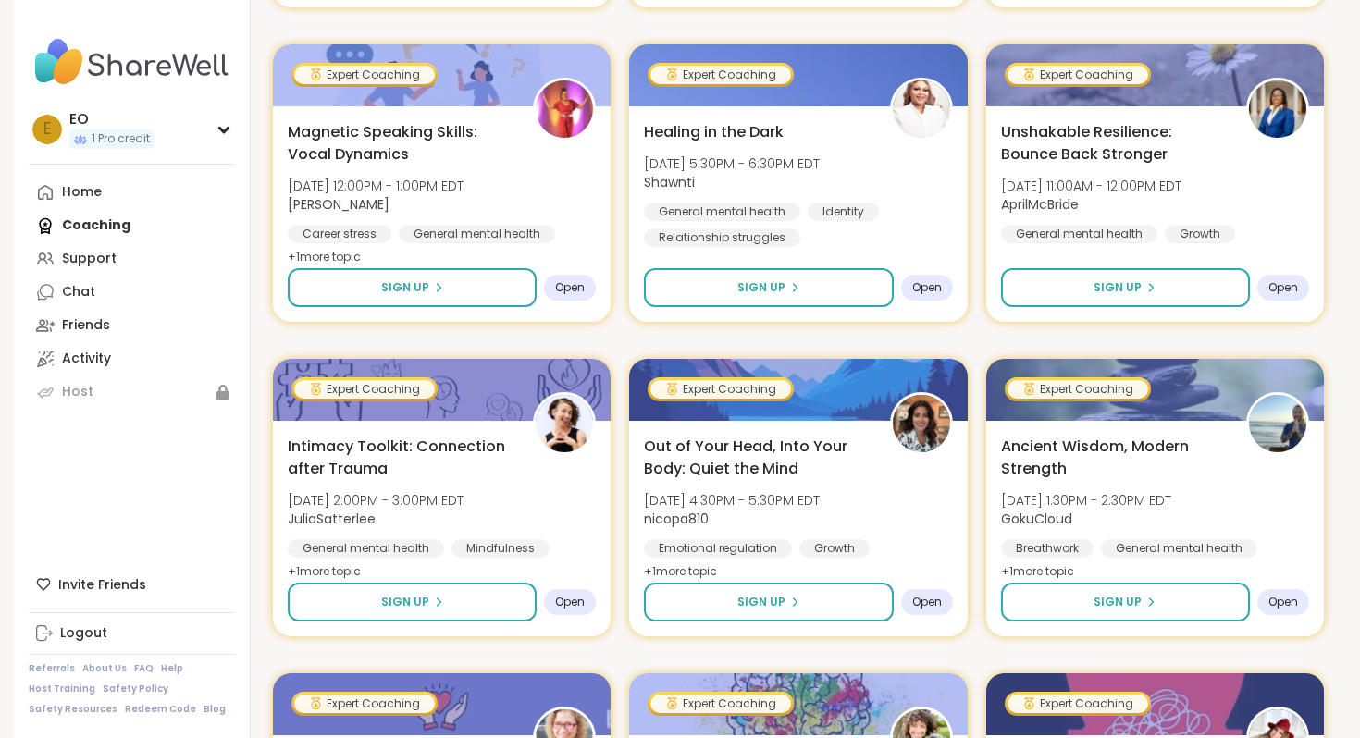
scroll to position [3442, 0]
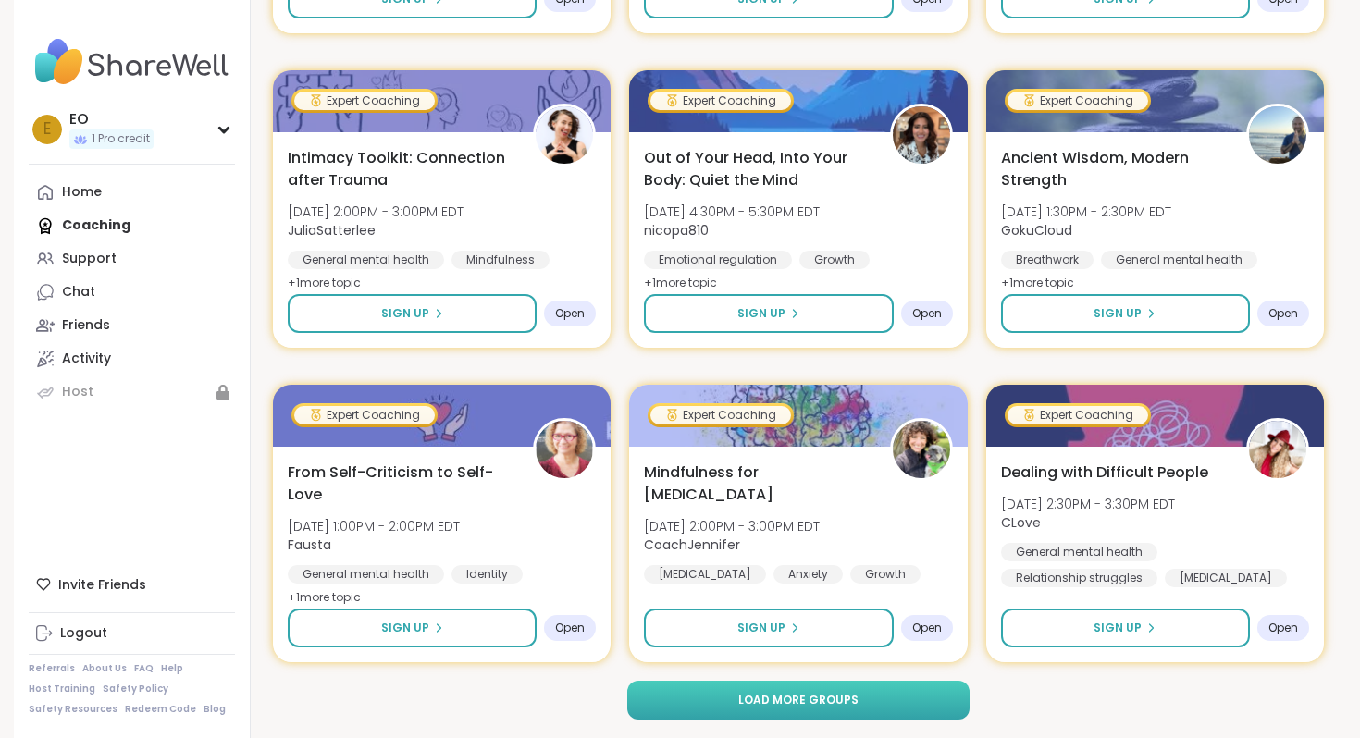
click at [725, 684] on button "Load more groups" at bounding box center [798, 700] width 343 height 39
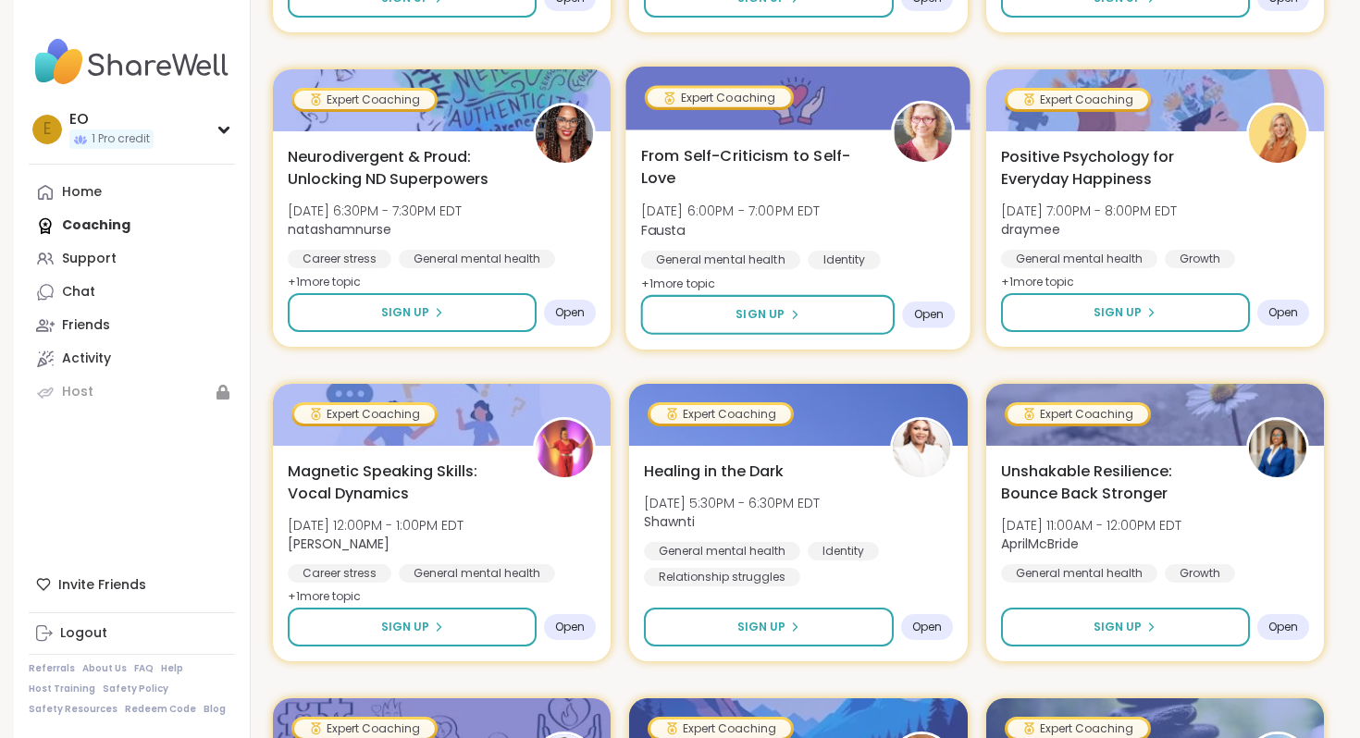
scroll to position [0, 0]
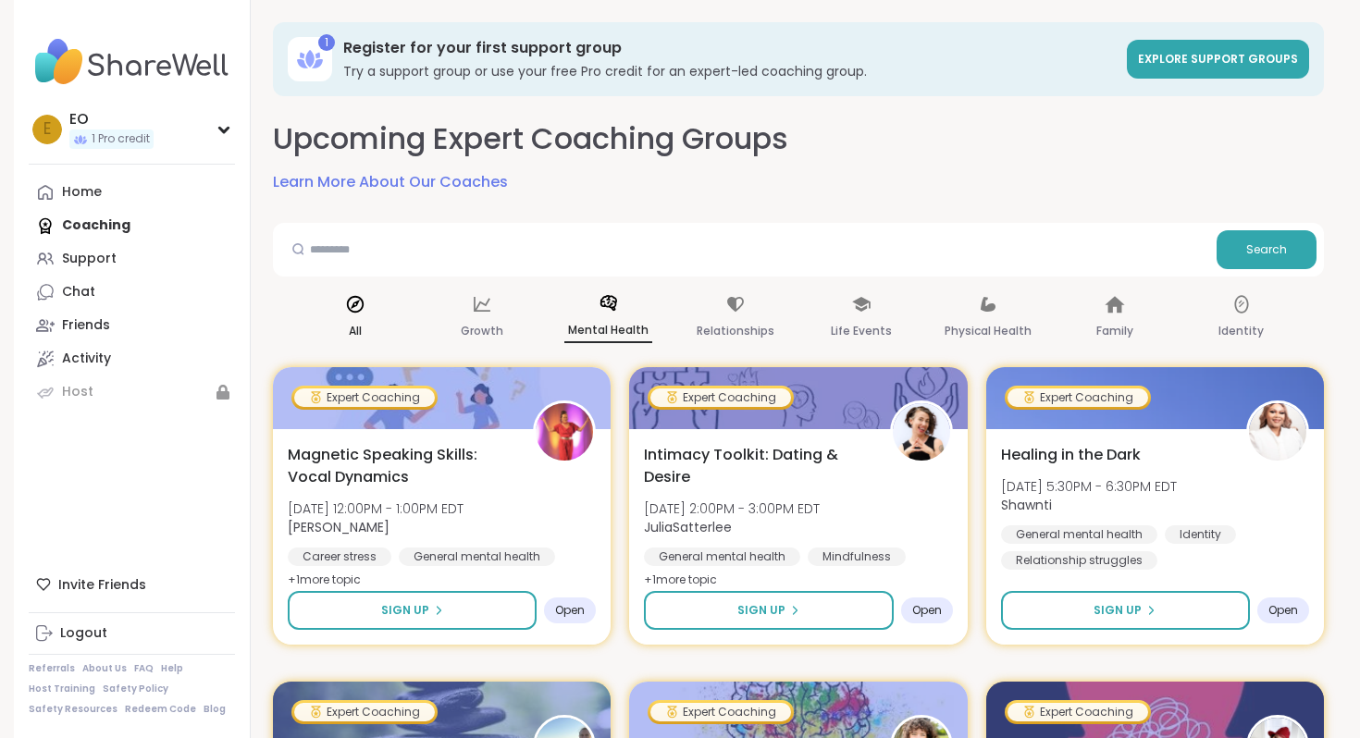
click at [357, 312] on icon at bounding box center [355, 304] width 17 height 17
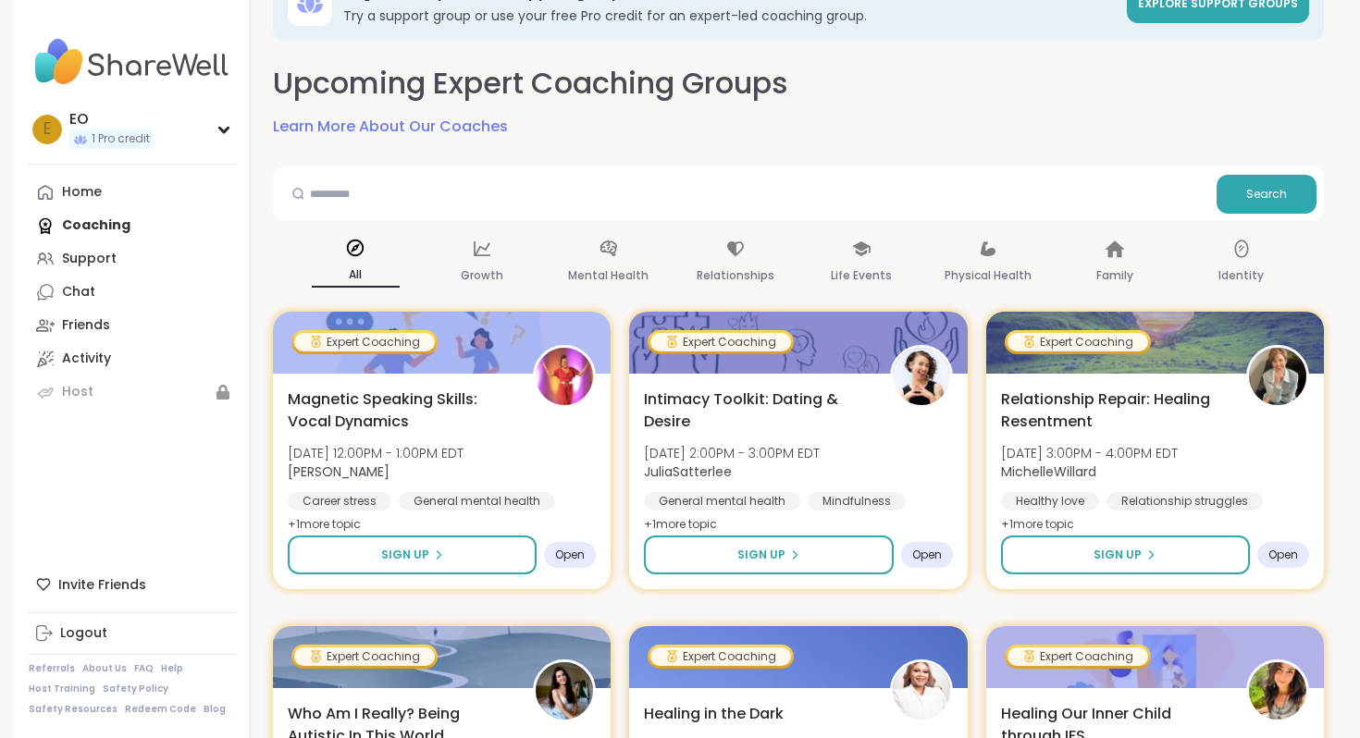
scroll to position [56, 0]
click at [1226, 254] on div "Identity" at bounding box center [1241, 262] width 88 height 68
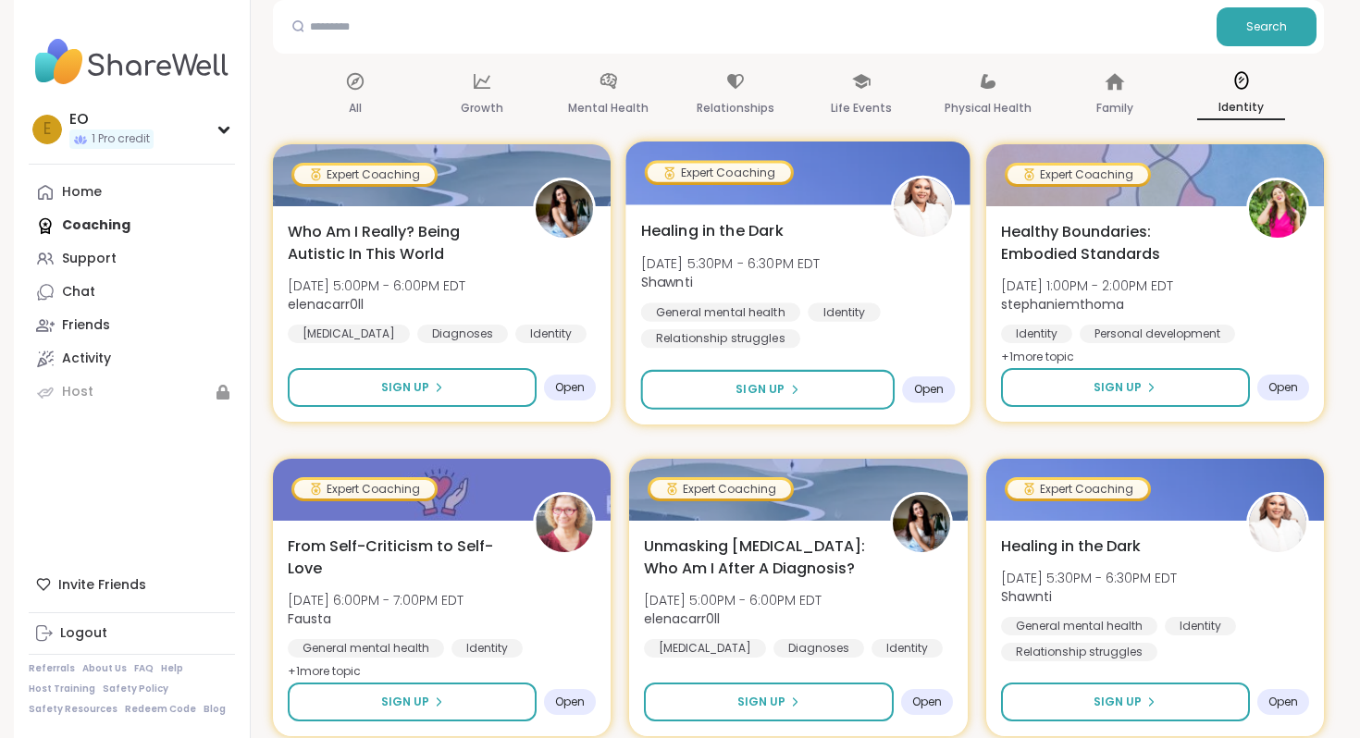
scroll to position [0, 0]
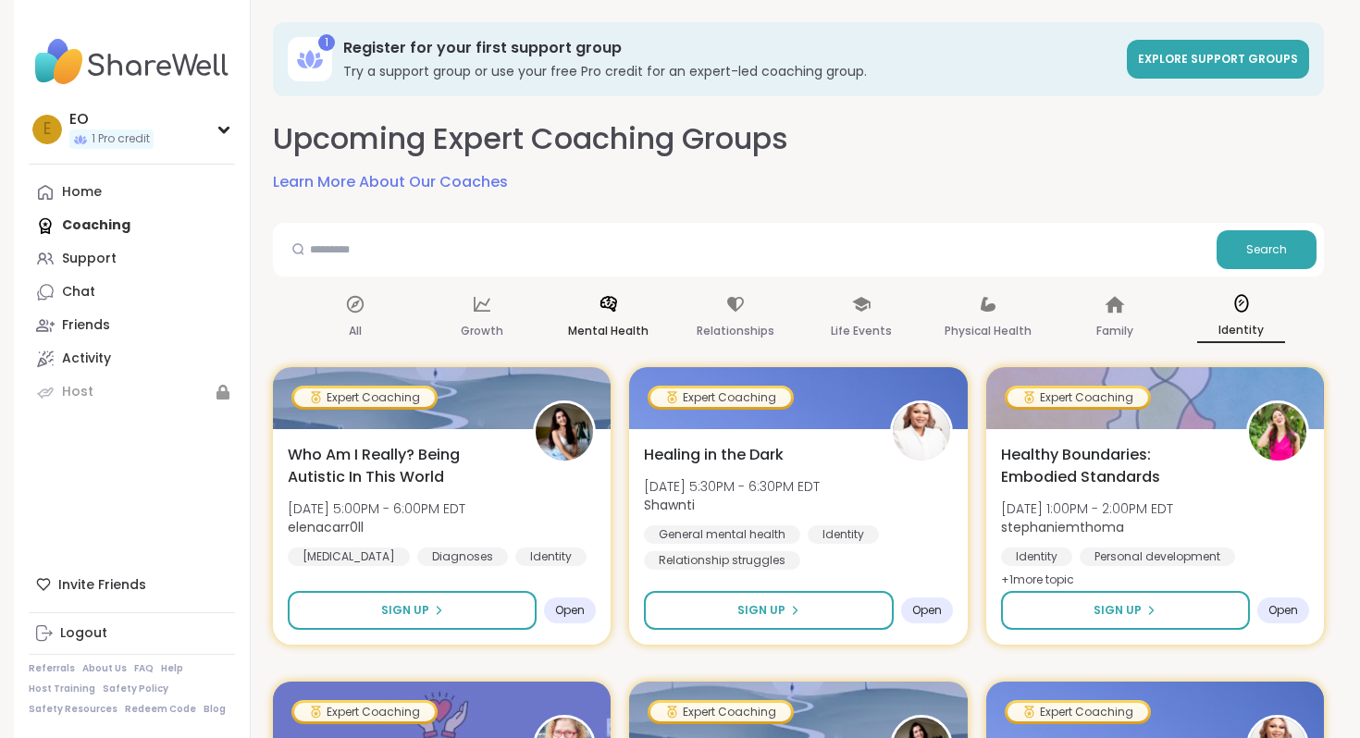
click at [623, 316] on div "Mental Health" at bounding box center [608, 318] width 88 height 68
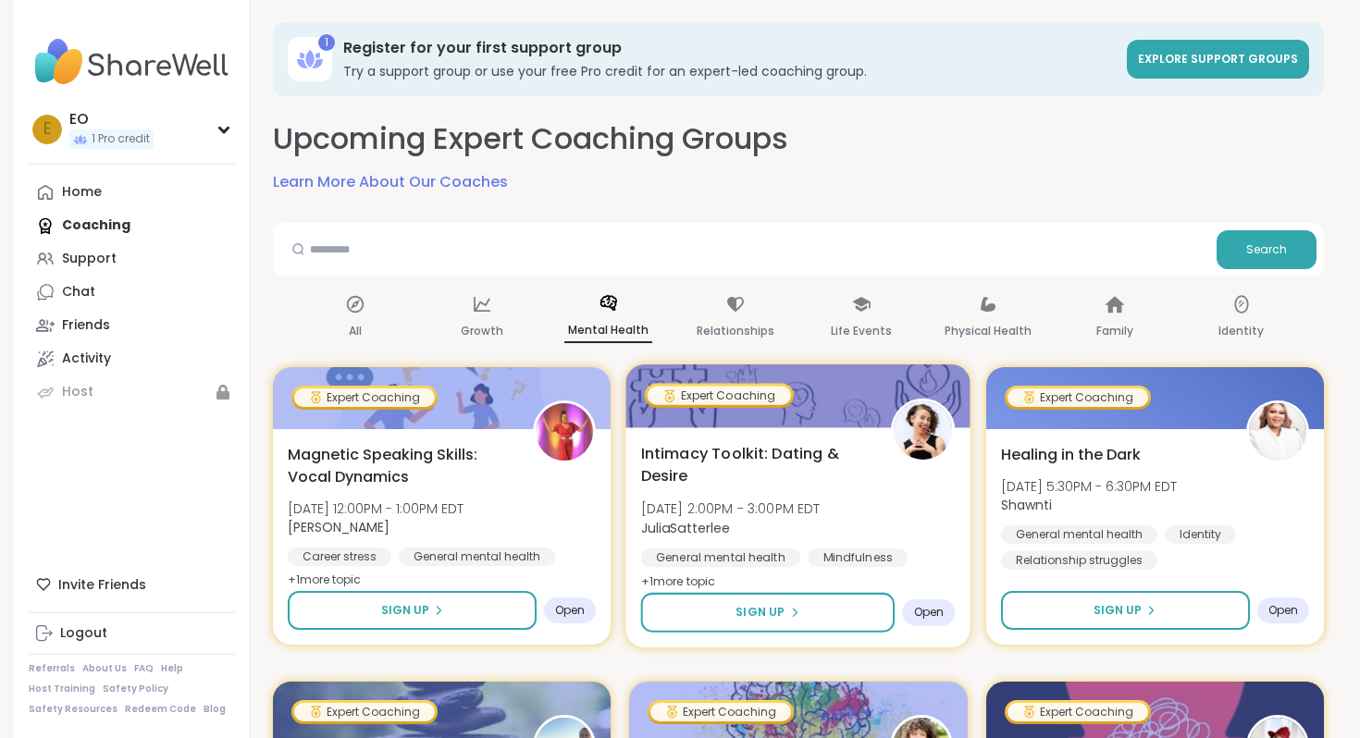
click at [921, 434] on img at bounding box center [923, 430] width 58 height 58
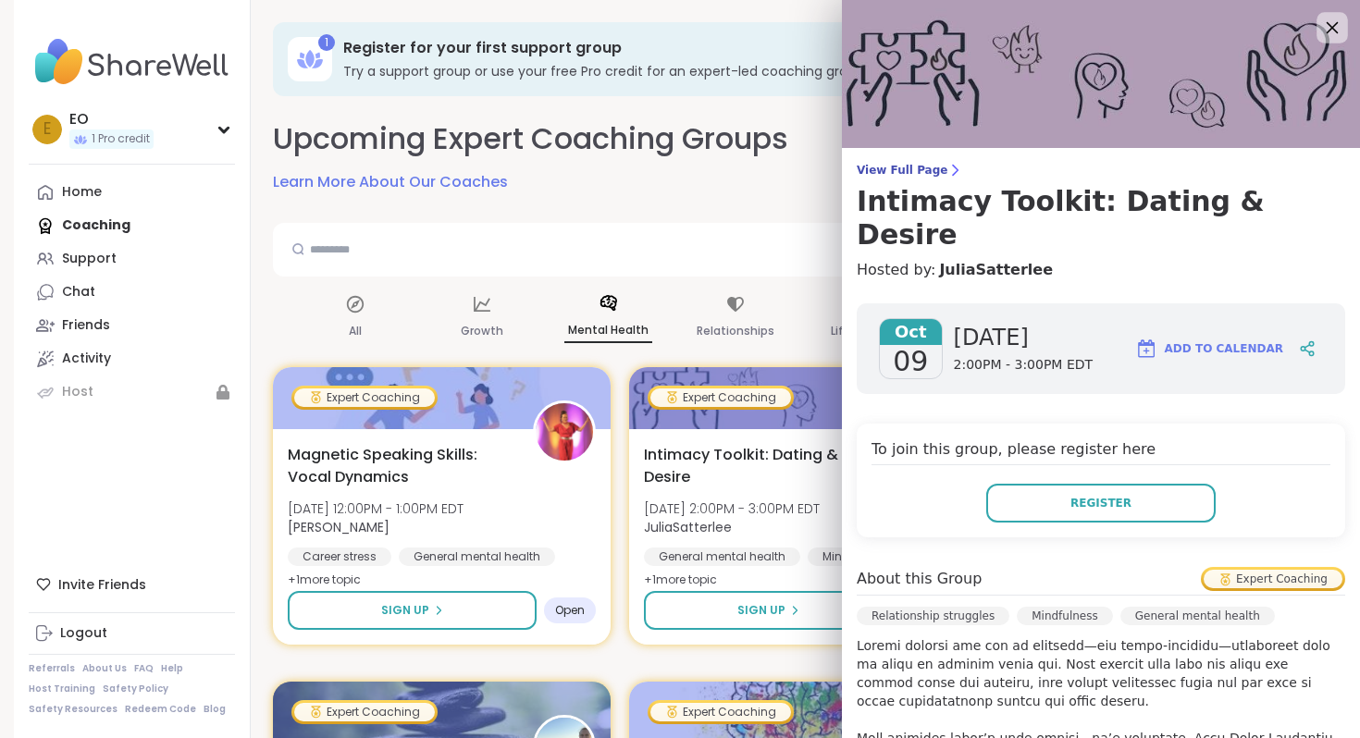
click at [1325, 31] on icon at bounding box center [1331, 27] width 23 height 23
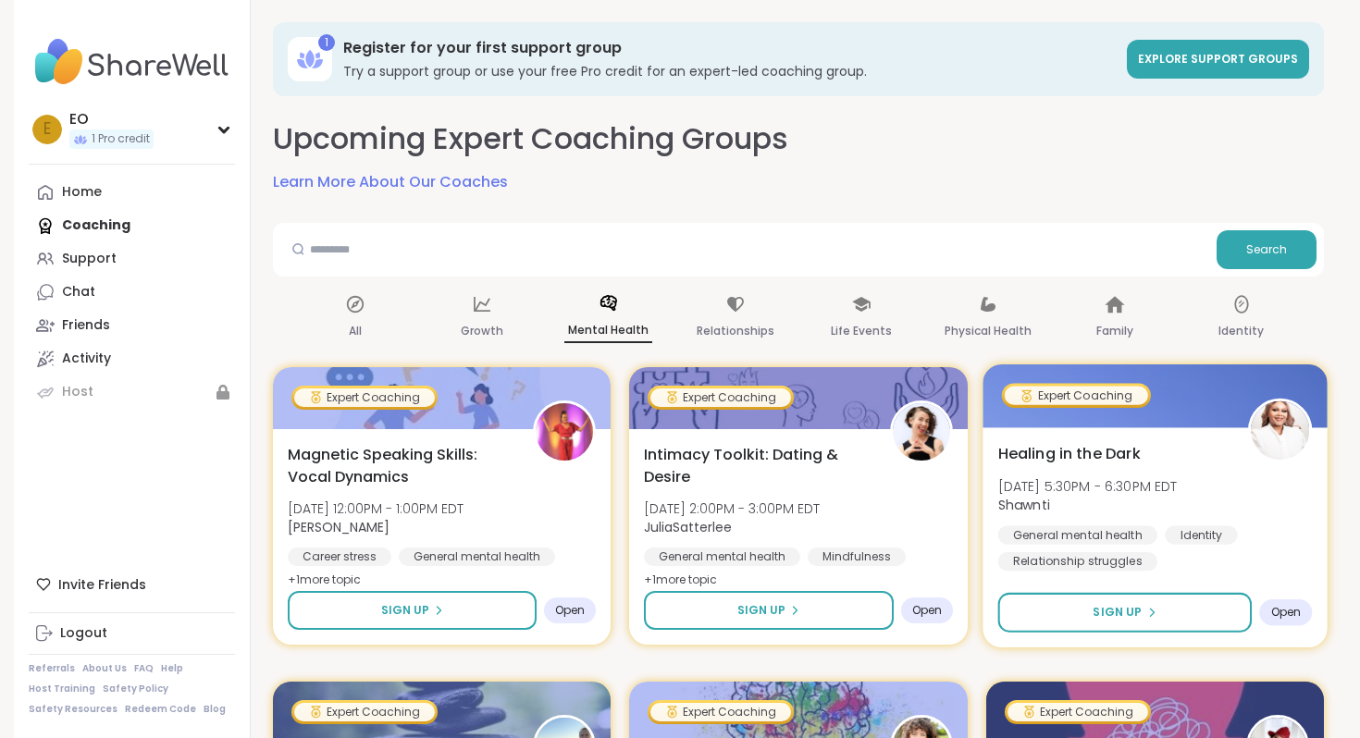
click at [1147, 445] on div "Healing in the Dark [DATE] 5:30PM - 6:30PM EDT [DEMOGRAPHIC_DATA] General menta…" at bounding box center [1154, 506] width 314 height 129
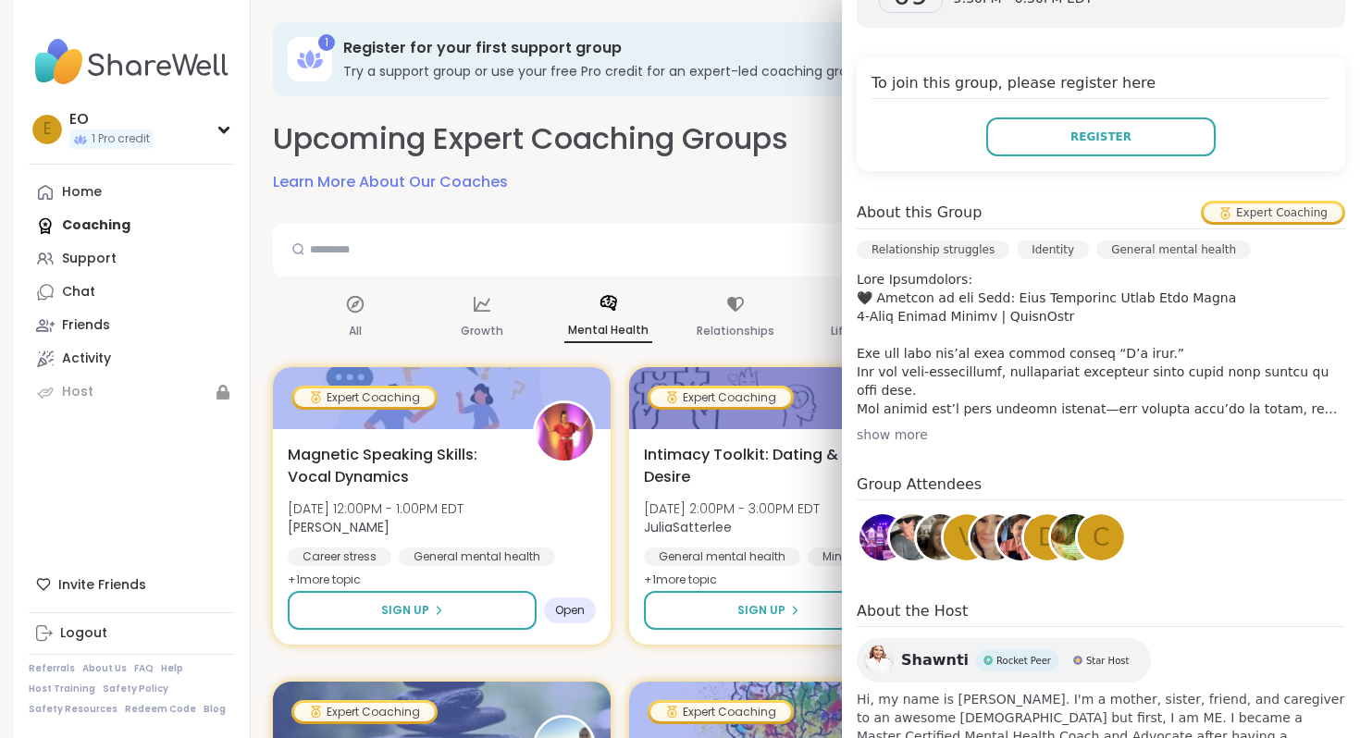
scroll to position [339, 0]
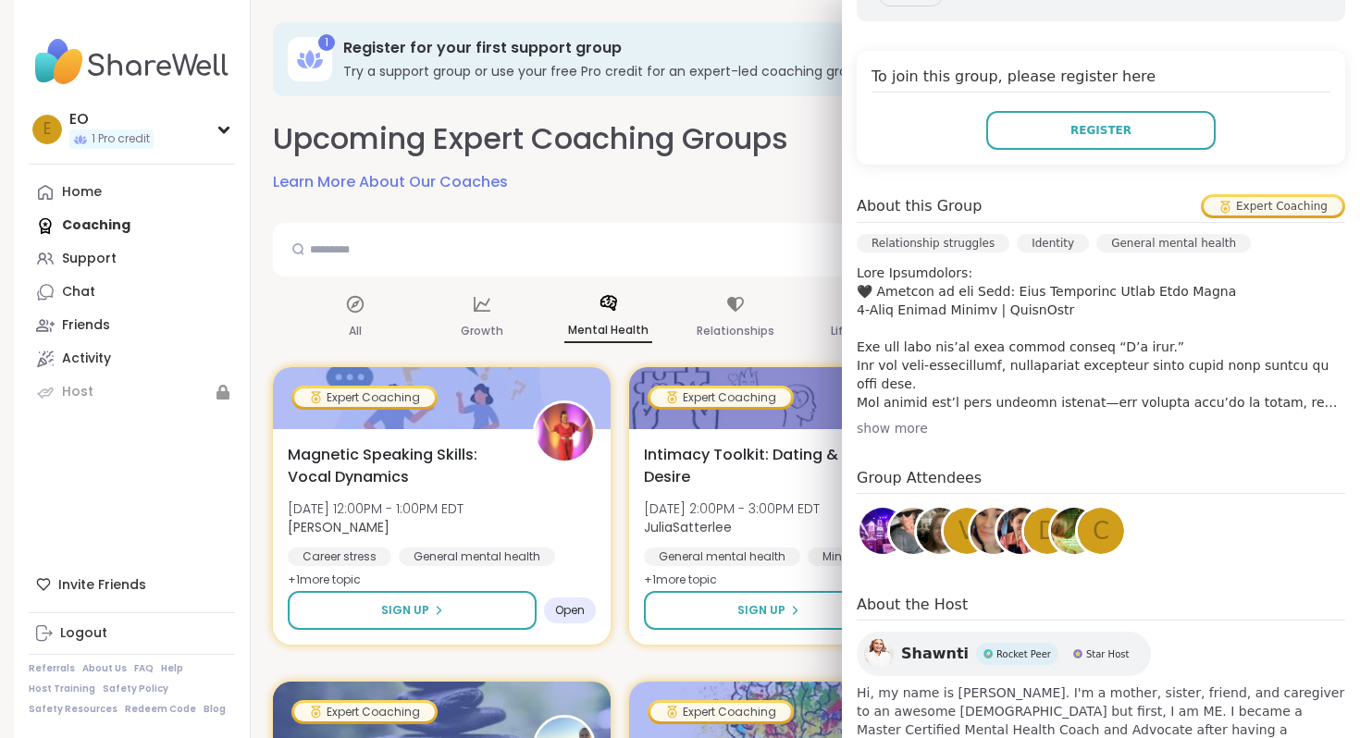
click at [907, 536] on img at bounding box center [913, 531] width 46 height 46
click at [1017, 534] on img at bounding box center [1020, 531] width 46 height 46
click at [1107, 537] on span "c" at bounding box center [1100, 531] width 17 height 36
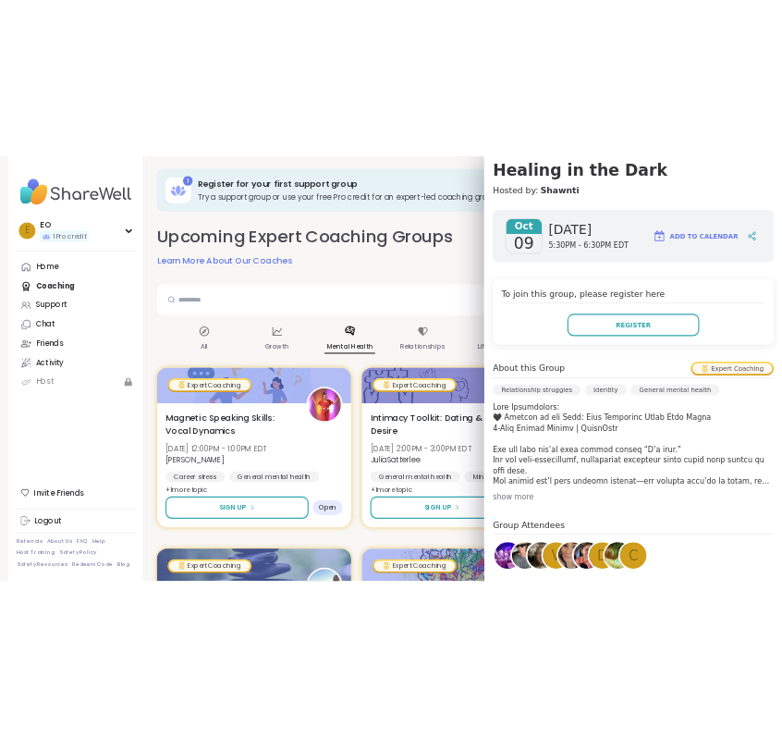
scroll to position [0, 0]
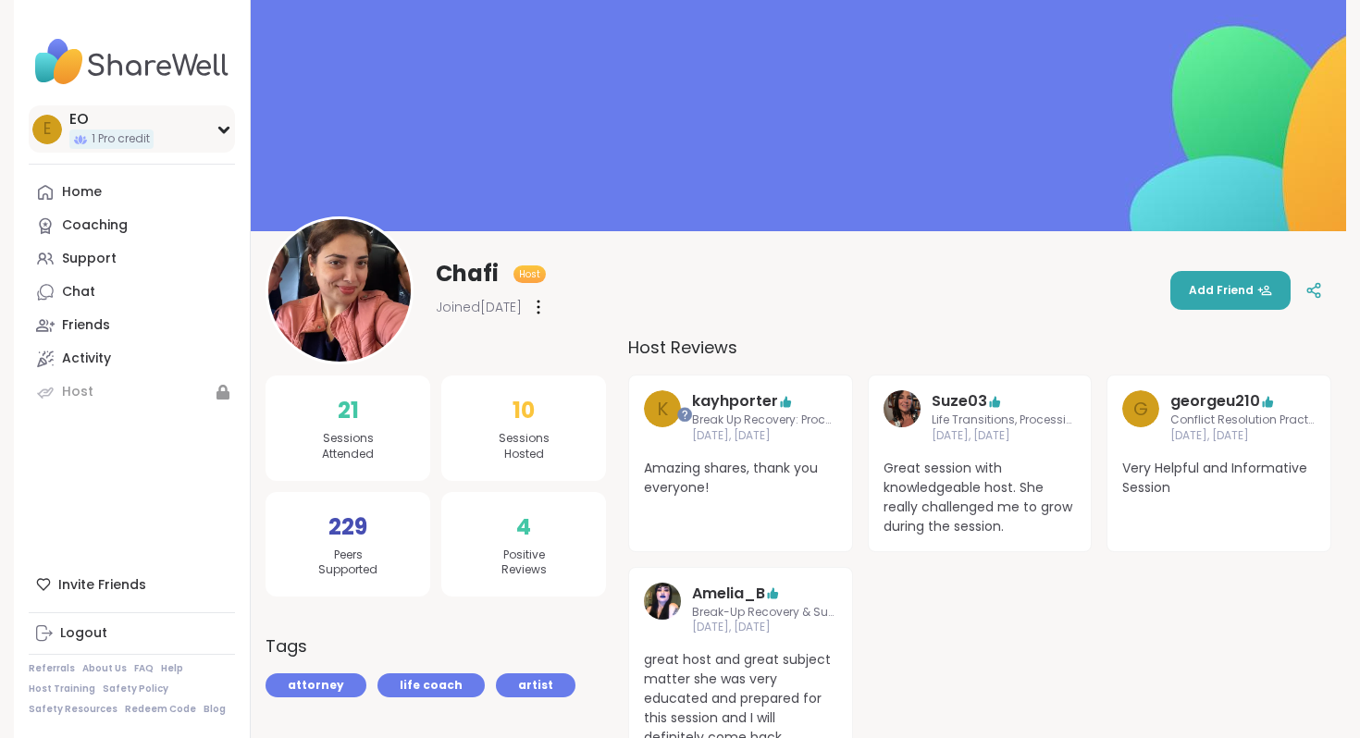
click at [71, 120] on div "EO" at bounding box center [111, 119] width 84 height 20
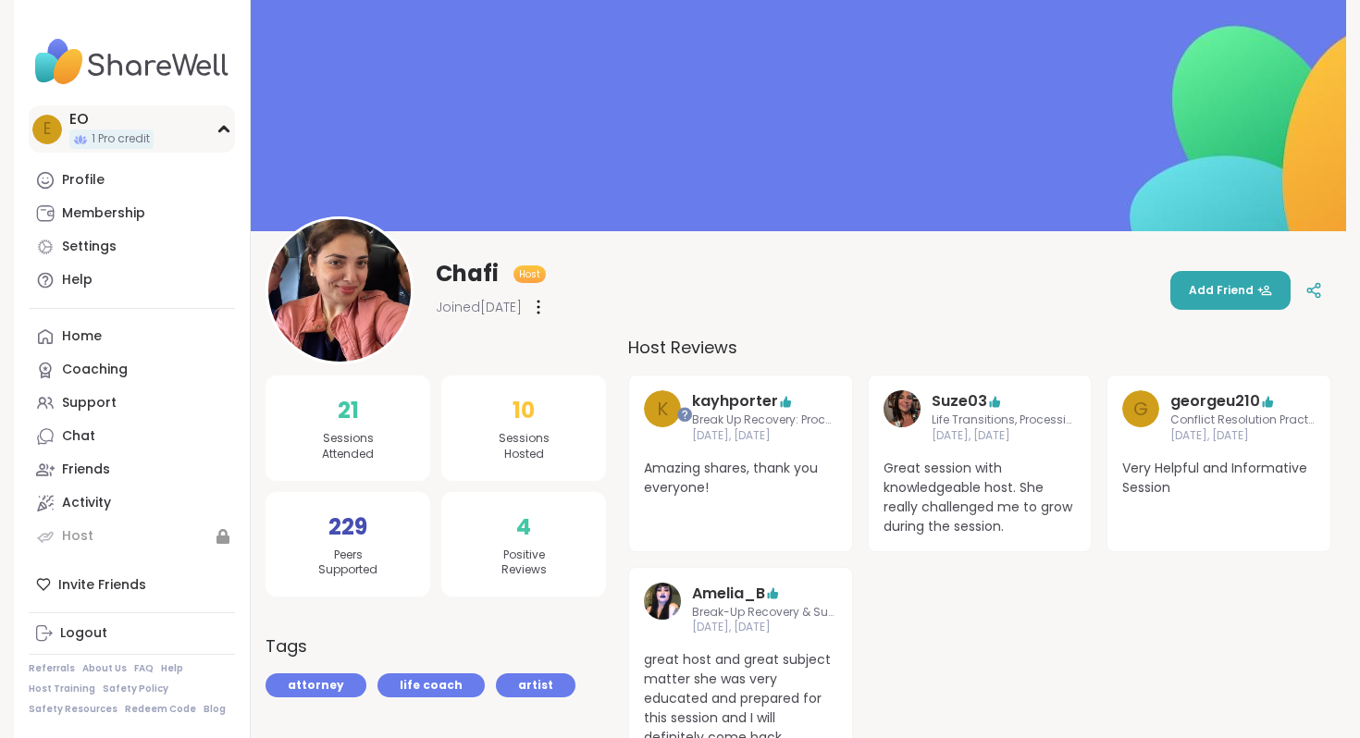
click at [105, 117] on div "EO" at bounding box center [111, 119] width 84 height 20
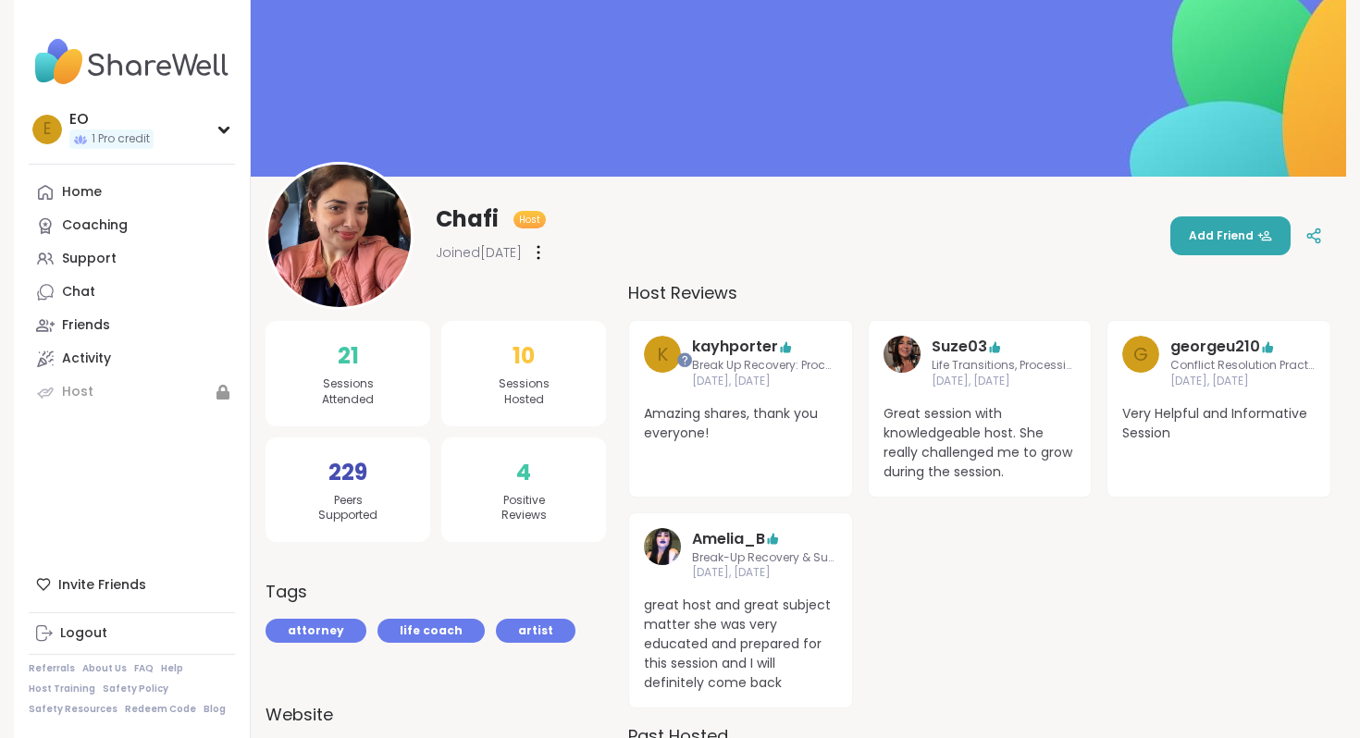
scroll to position [80, 0]
